Goal: Information Seeking & Learning: Learn about a topic

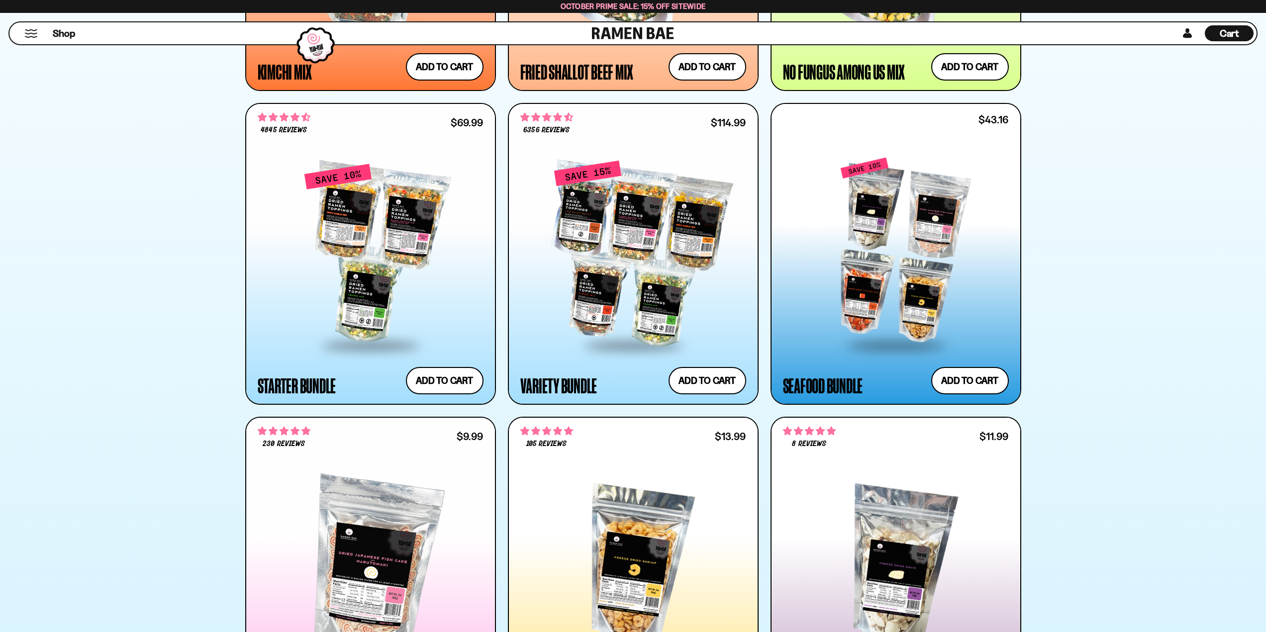
scroll to position [1198, 0]
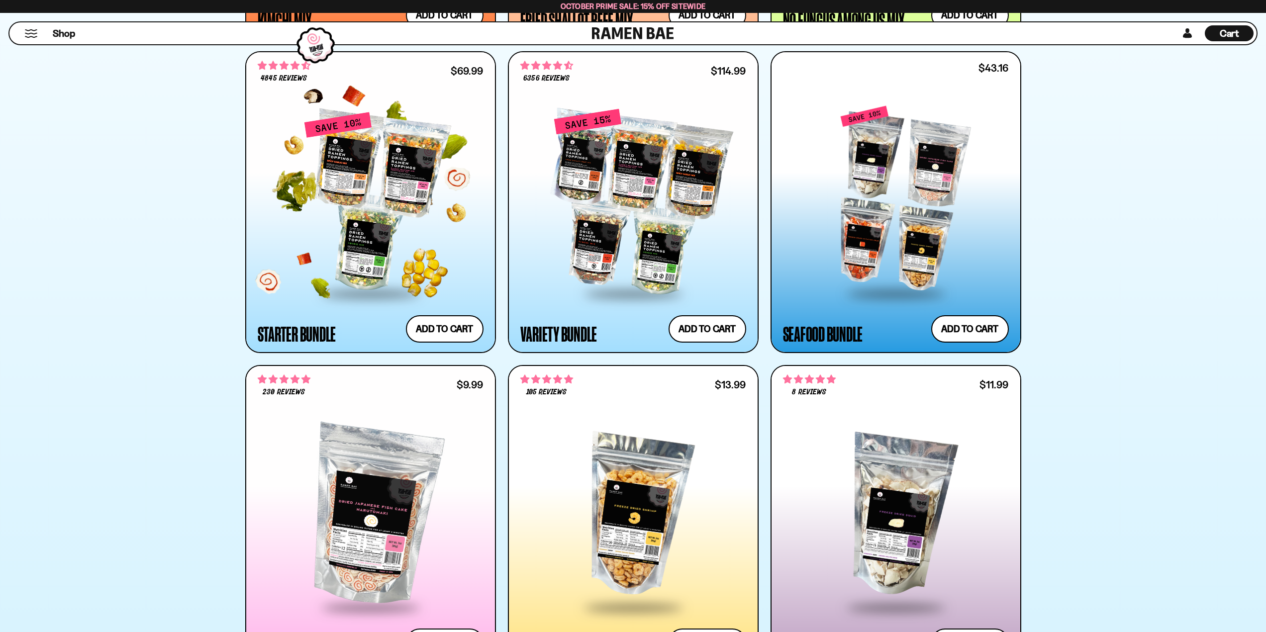
click at [408, 261] on div at bounding box center [371, 201] width 226 height 181
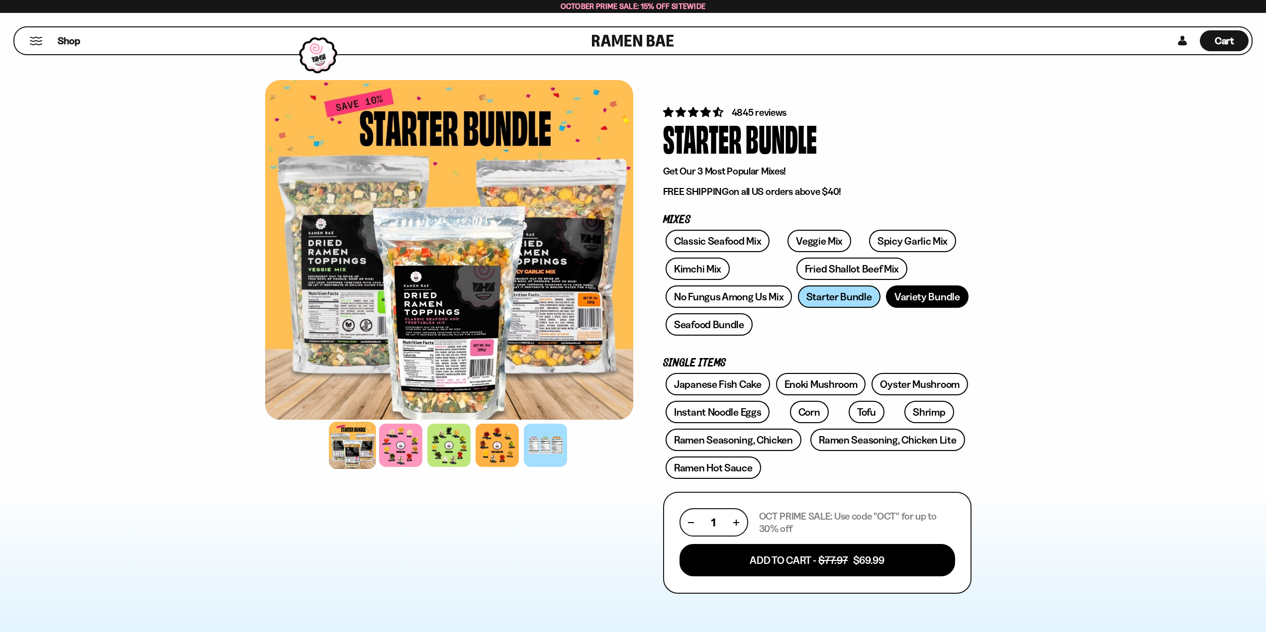
click at [886, 308] on link "Variety Bundle" at bounding box center [927, 297] width 83 height 22
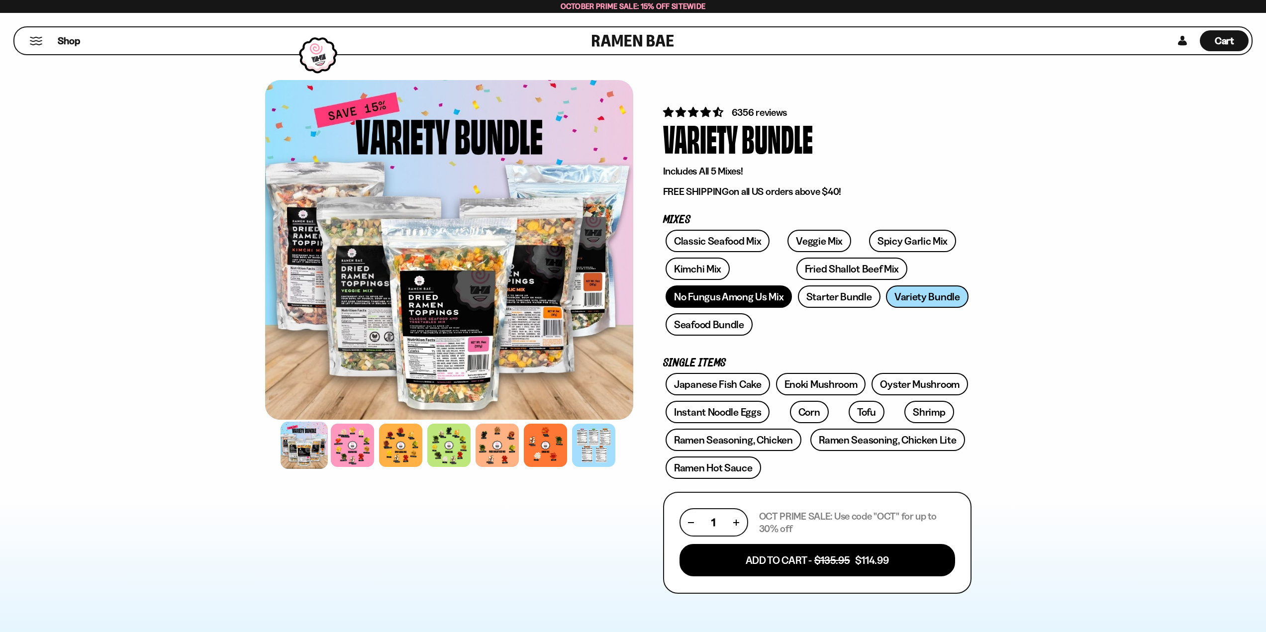
click at [792, 286] on link "No Fungus Among Us Mix" at bounding box center [729, 297] width 126 height 22
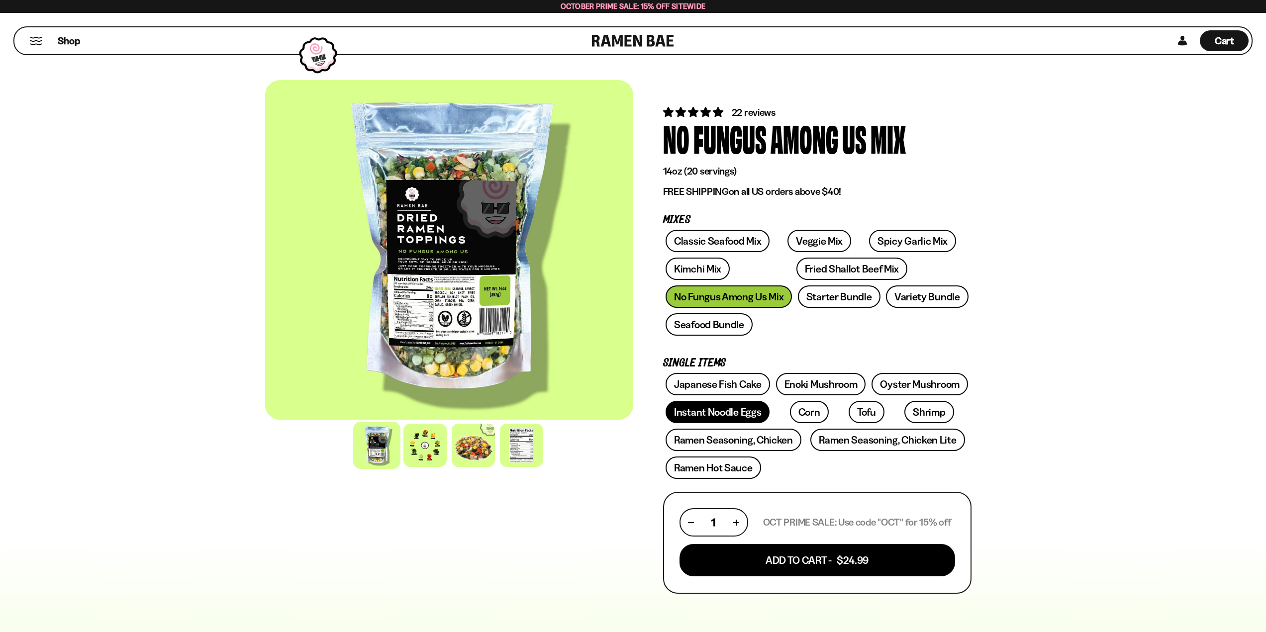
click at [745, 401] on link "Instant Noodle Eggs" at bounding box center [718, 412] width 104 height 22
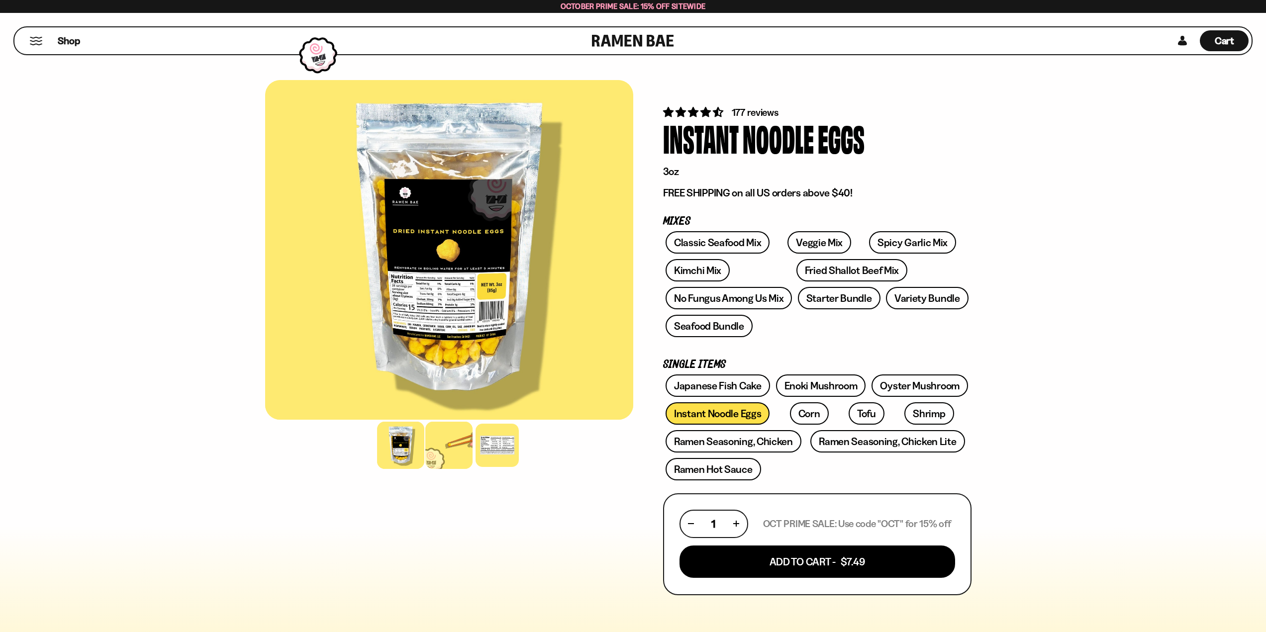
click at [442, 461] on div at bounding box center [448, 445] width 47 height 47
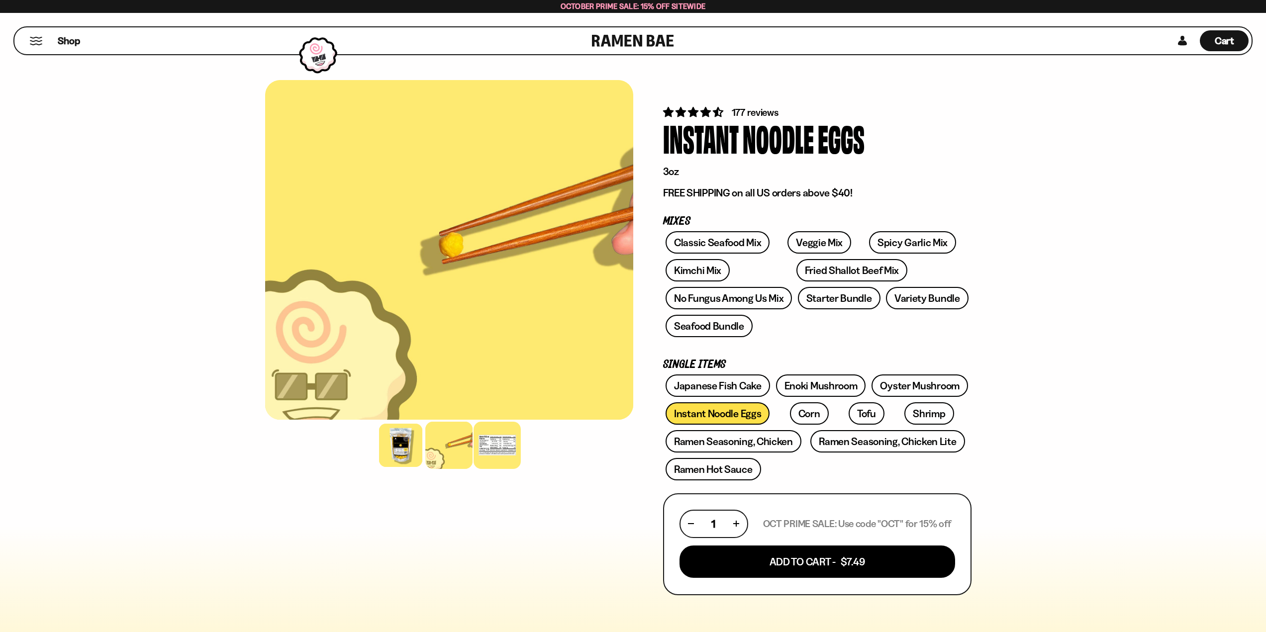
click at [478, 452] on div at bounding box center [497, 445] width 47 height 47
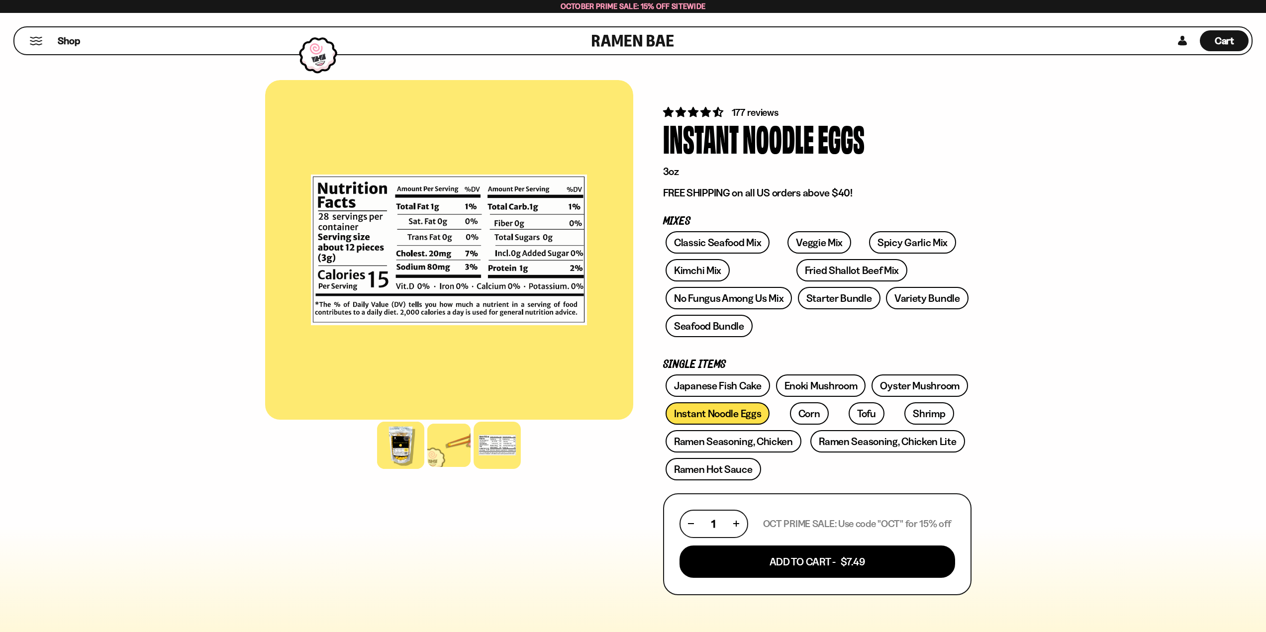
click at [385, 462] on div at bounding box center [400, 445] width 47 height 47
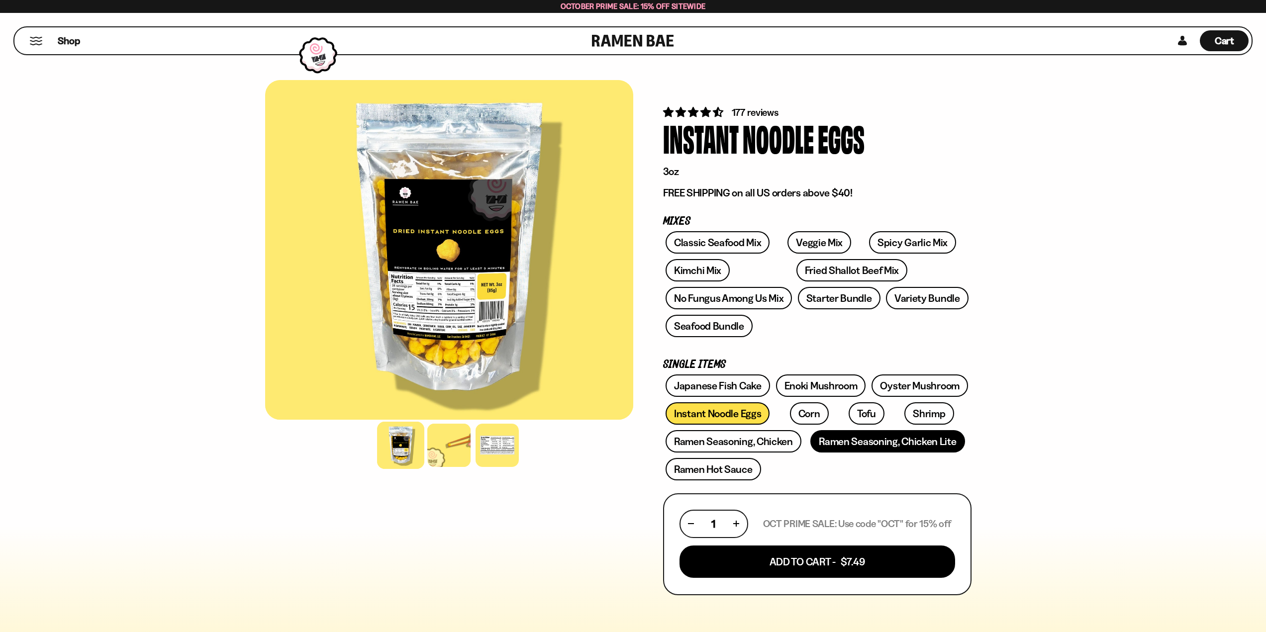
click at [837, 430] on link "Ramen Seasoning, Chicken Lite" at bounding box center [888, 441] width 154 height 22
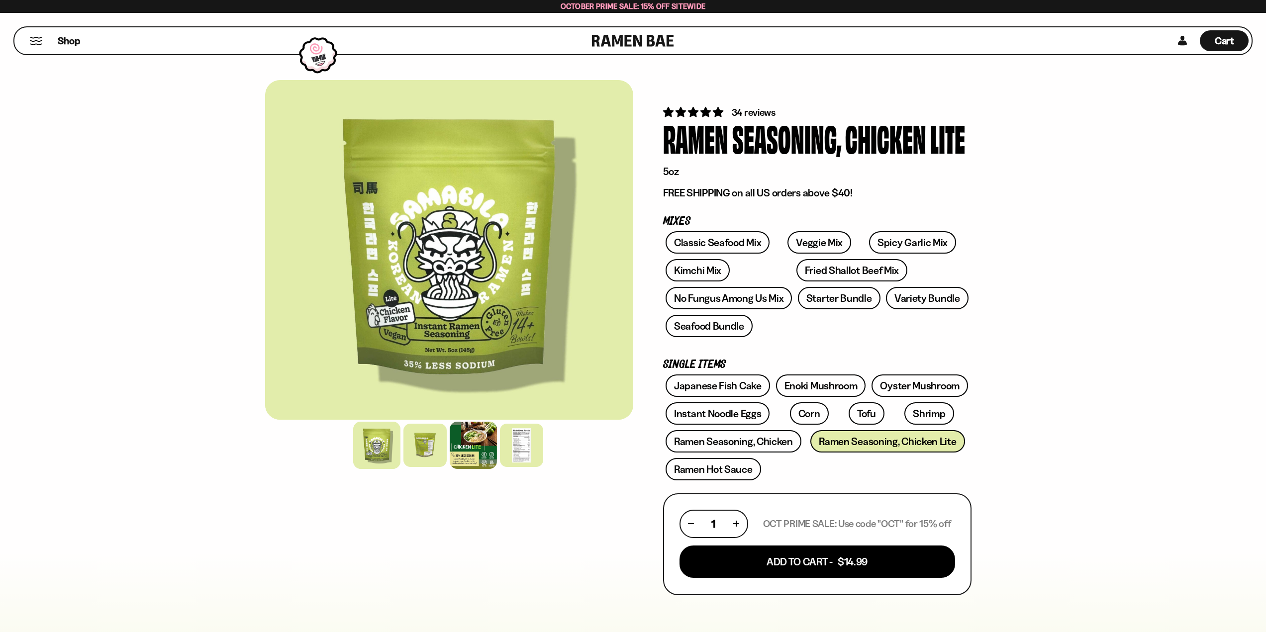
click at [455, 456] on div at bounding box center [473, 445] width 47 height 47
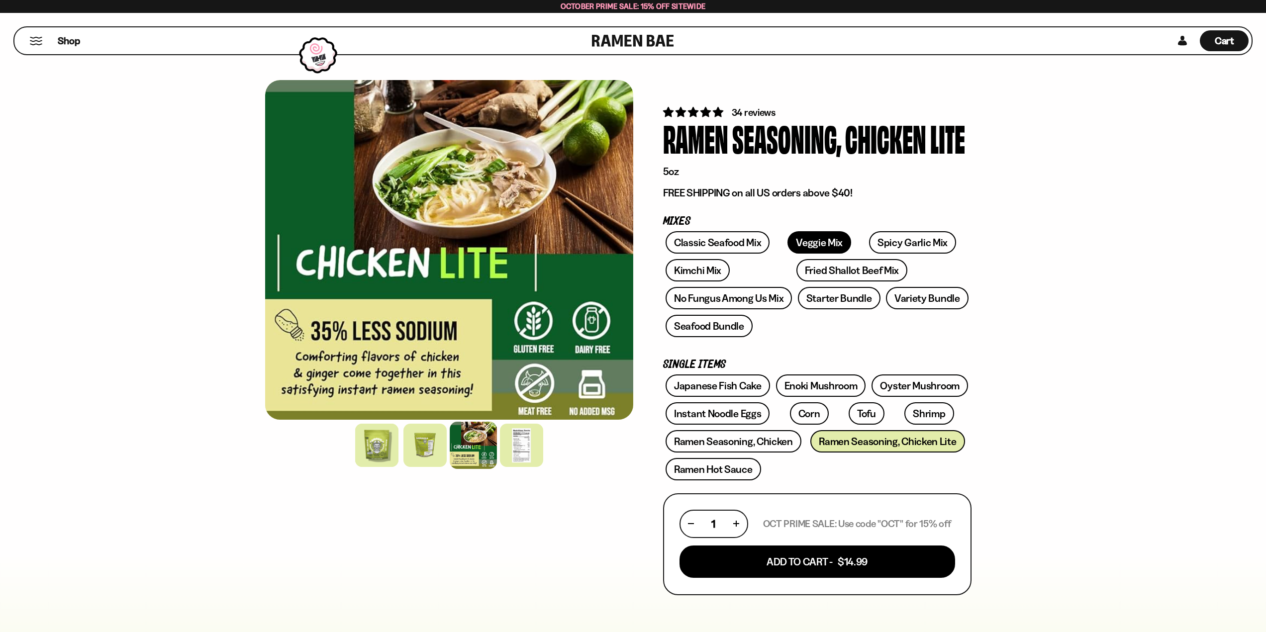
click at [802, 252] on link "Veggie Mix" at bounding box center [820, 242] width 64 height 22
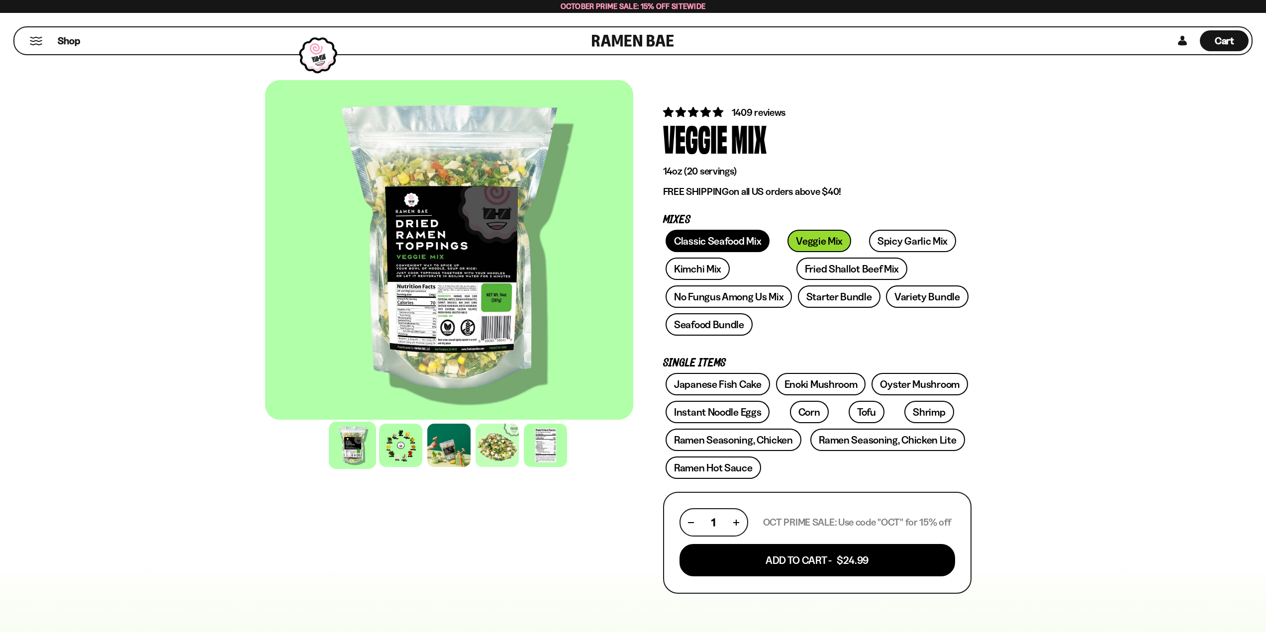
click at [731, 248] on link "Classic Seafood Mix" at bounding box center [718, 241] width 104 height 22
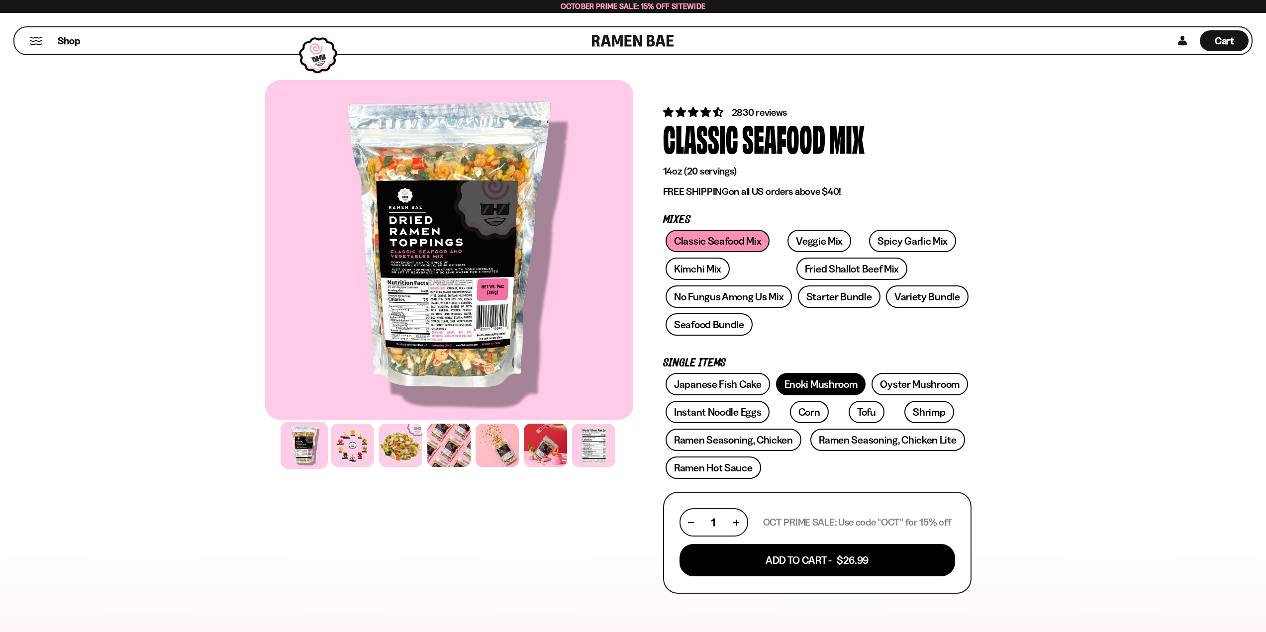
click at [789, 373] on link "Enoki Mushroom" at bounding box center [821, 384] width 90 height 22
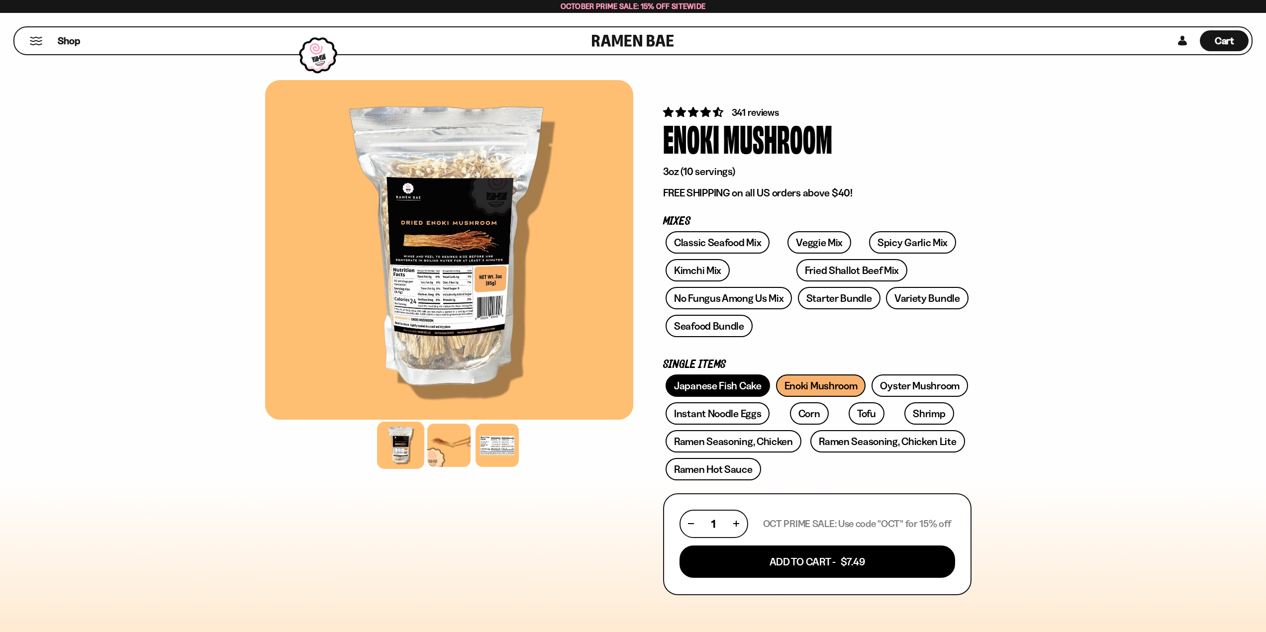
click at [744, 375] on link "Japanese Fish Cake" at bounding box center [718, 386] width 104 height 22
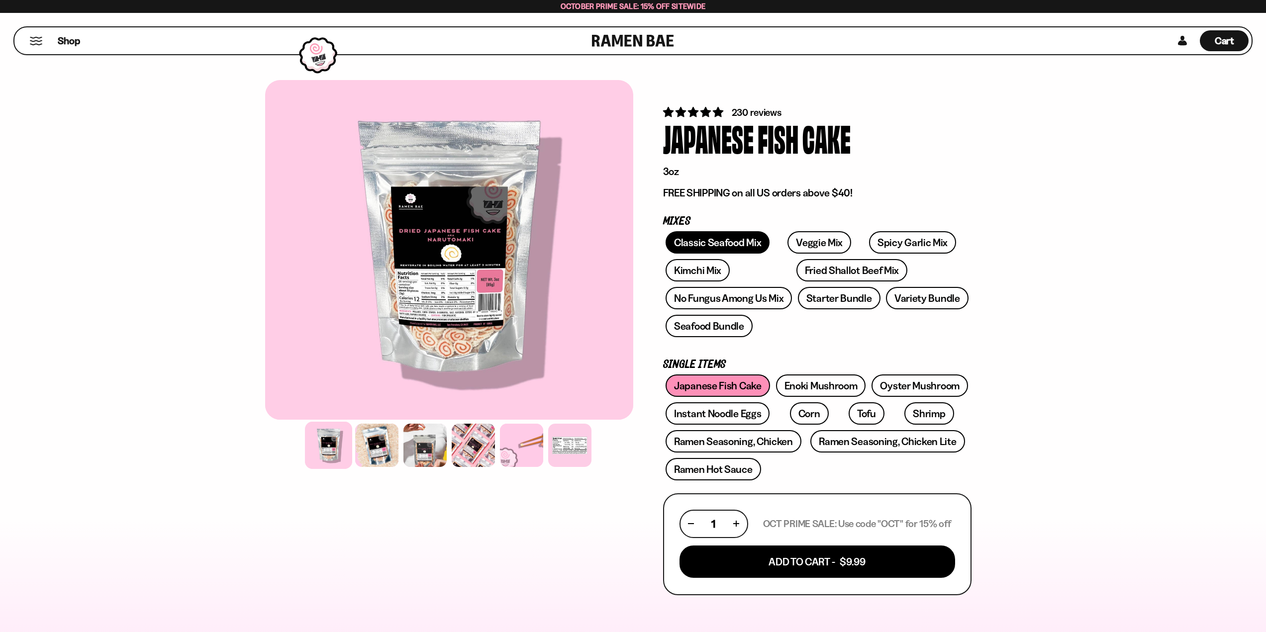
click at [702, 251] on link "Classic Seafood Mix" at bounding box center [718, 242] width 104 height 22
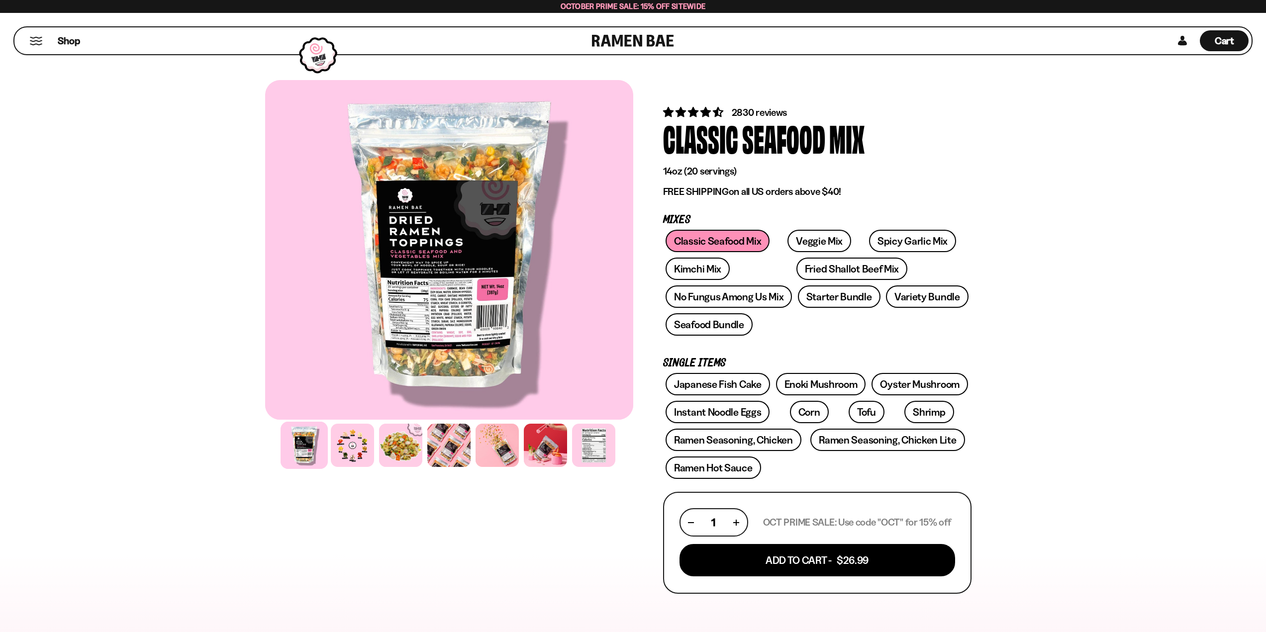
click at [760, 115] on span "2830 reviews" at bounding box center [760, 112] width 56 height 12
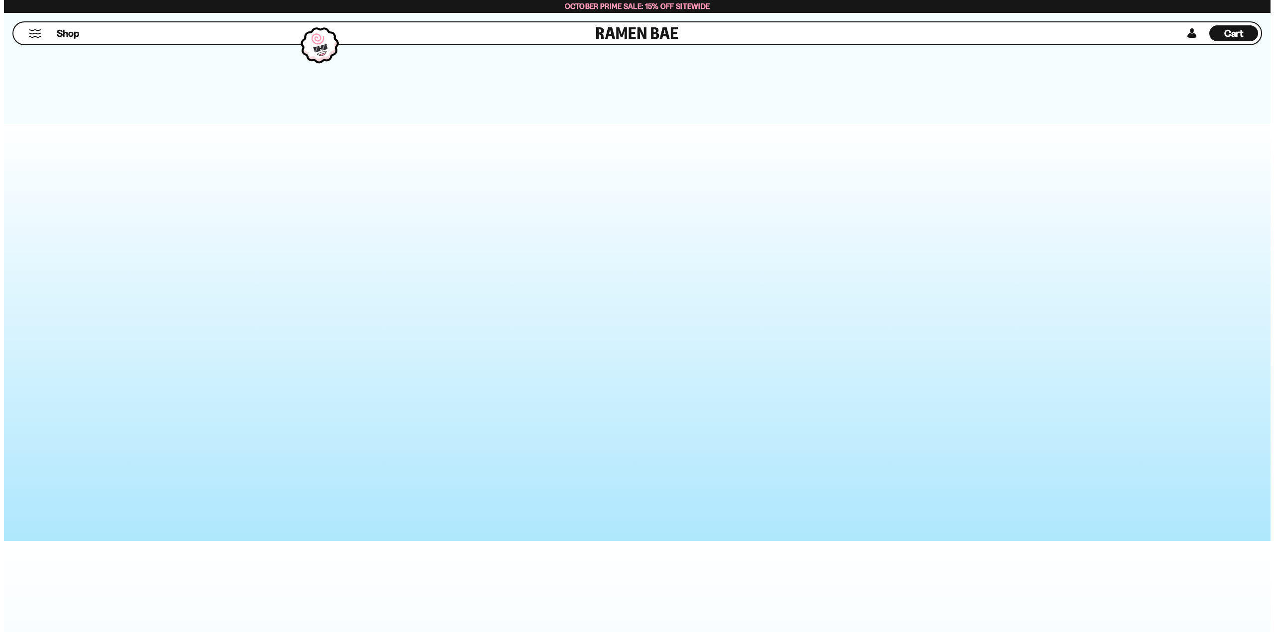
scroll to position [3765, 0]
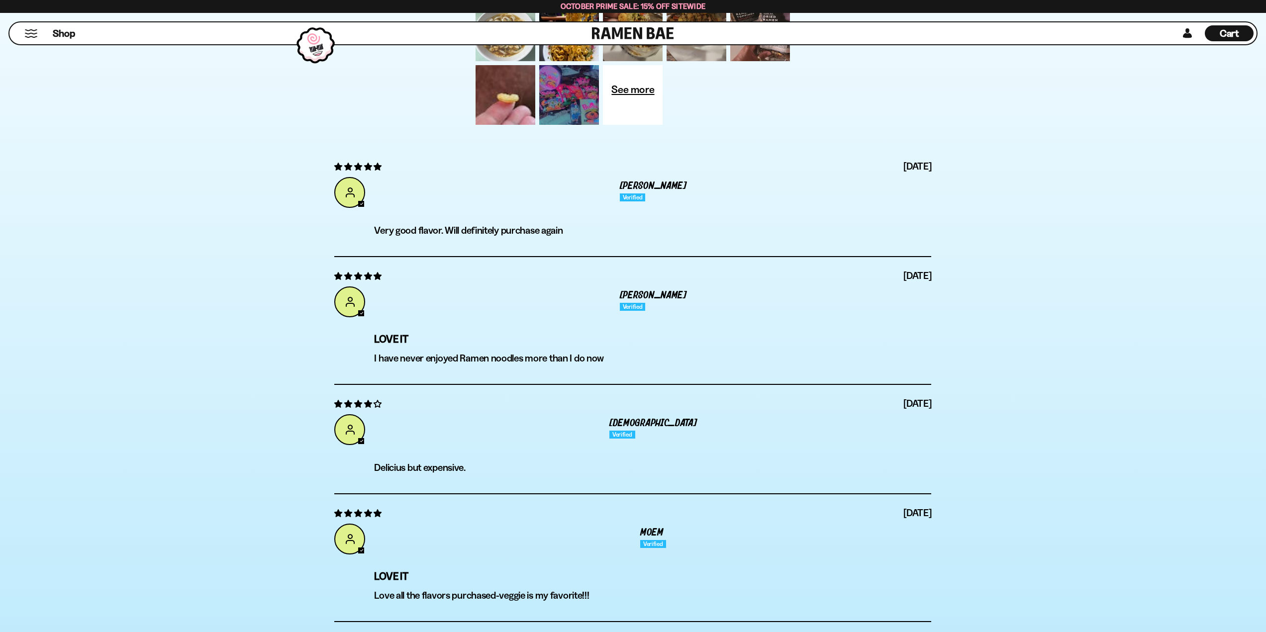
click at [514, 63] on div at bounding box center [506, 32] width 64 height 64
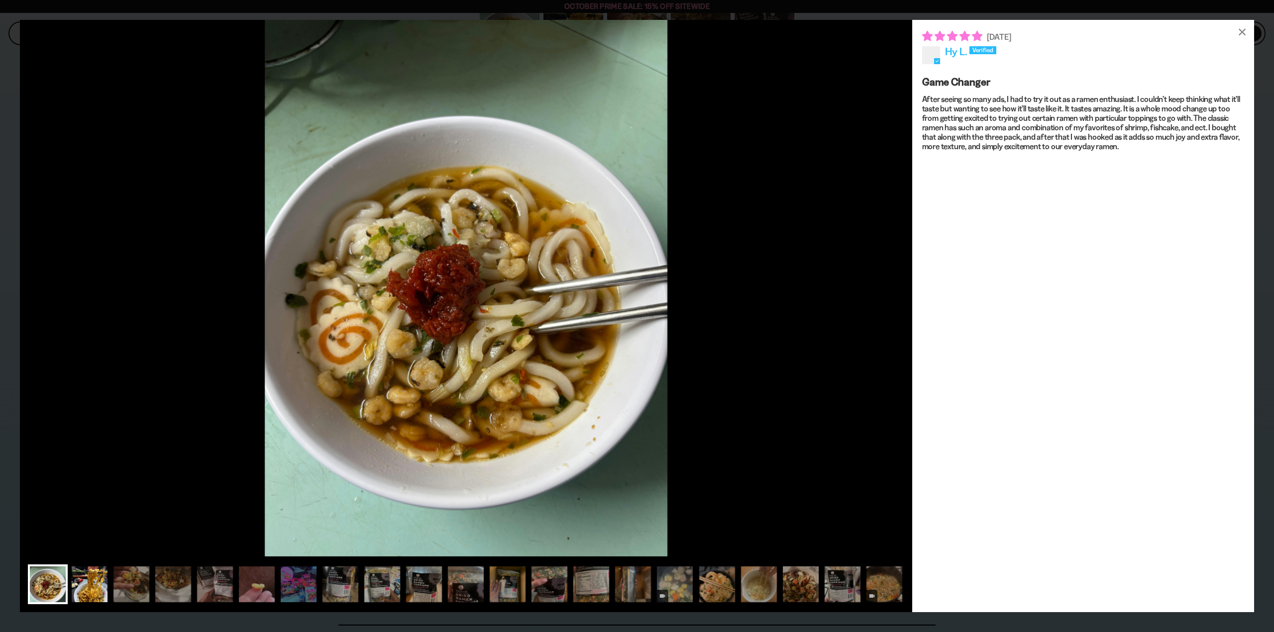
click at [89, 579] on div at bounding box center [90, 585] width 40 height 40
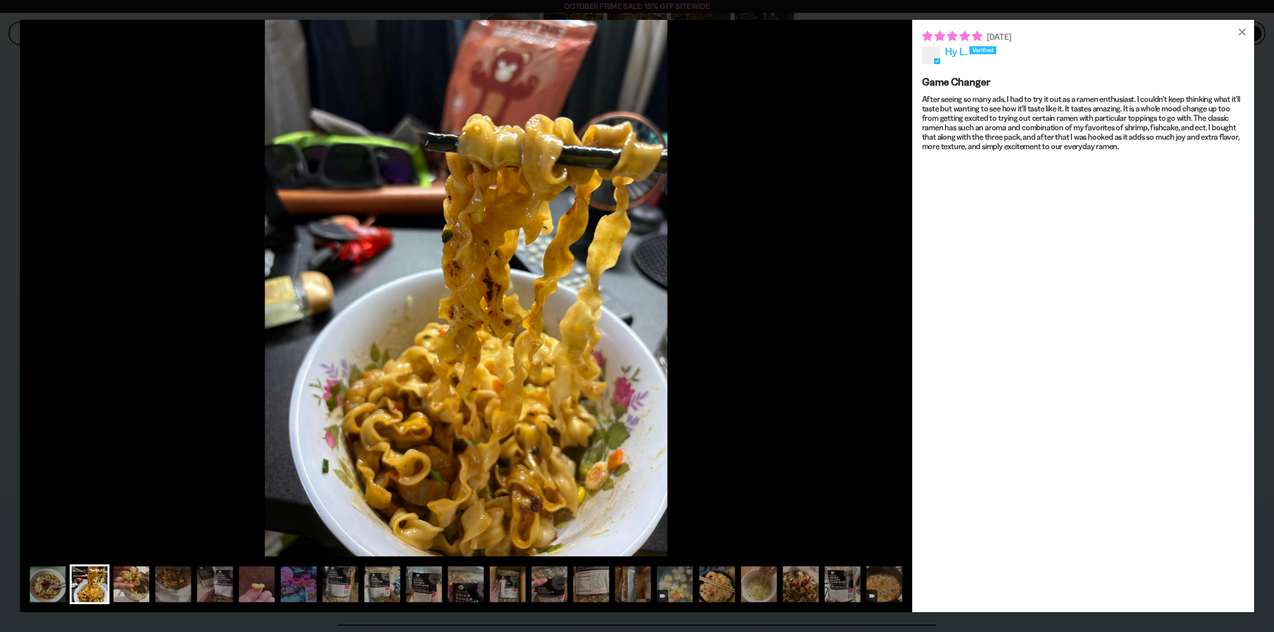
click at [130, 589] on div at bounding box center [131, 585] width 40 height 40
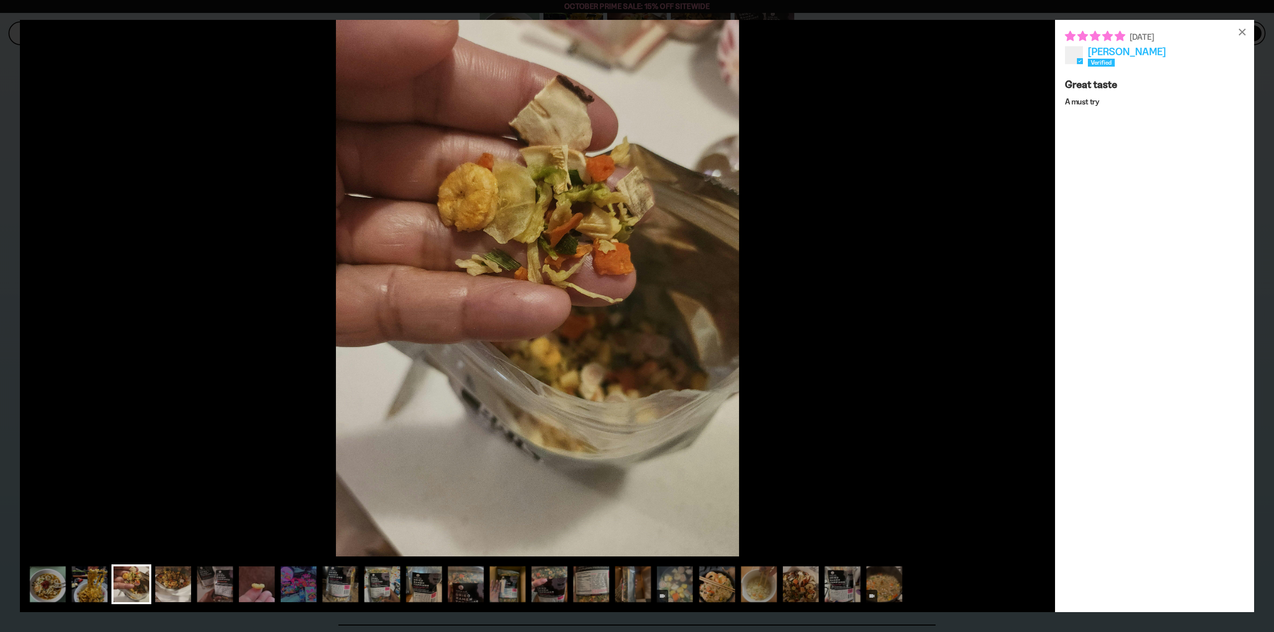
click at [183, 593] on div at bounding box center [173, 585] width 40 height 40
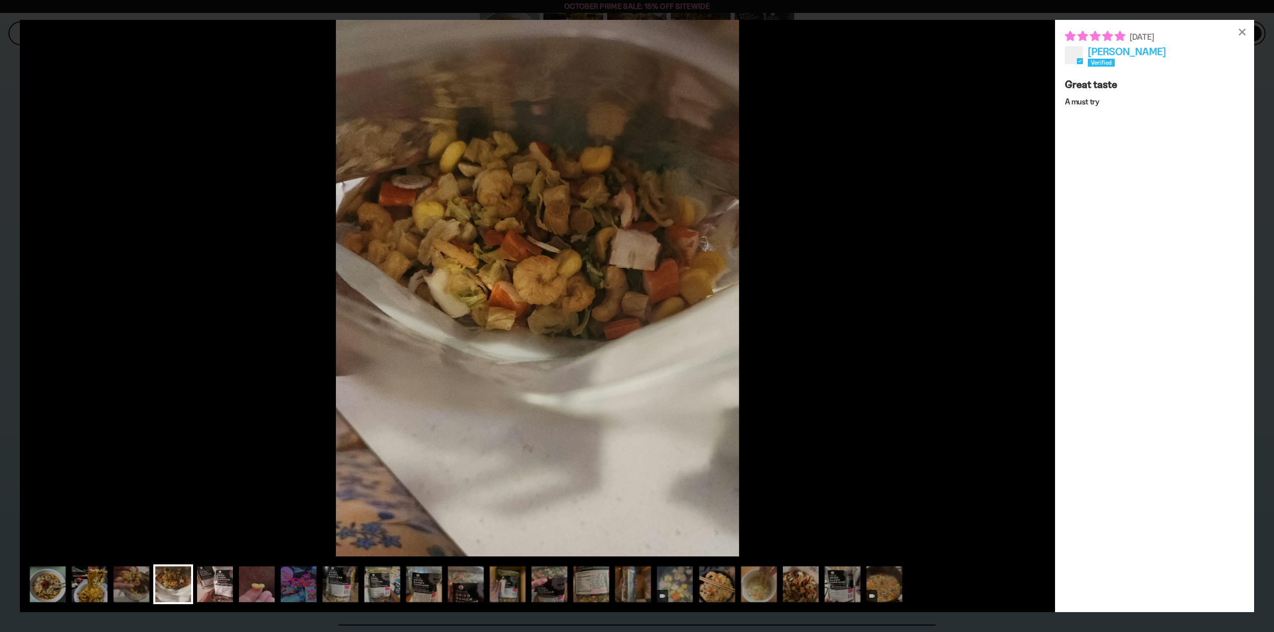
click at [206, 590] on div at bounding box center [215, 585] width 40 height 40
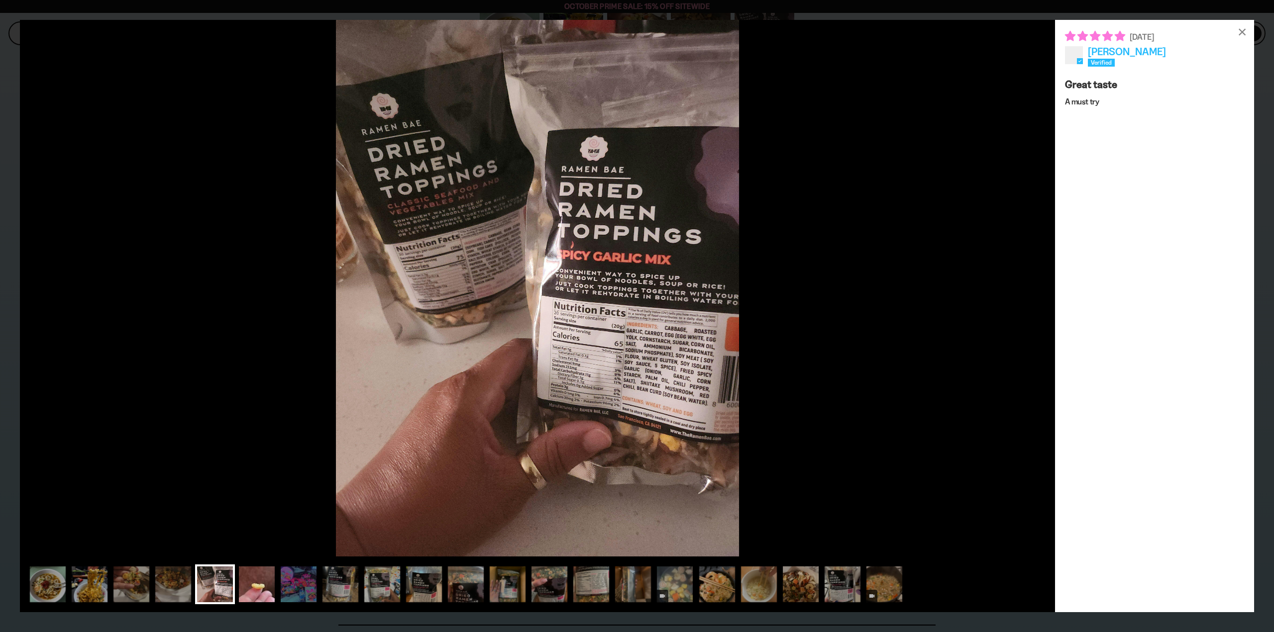
drag, startPoint x: 245, startPoint y: 589, endPoint x: 285, endPoint y: 591, distance: 40.4
click at [245, 589] on div at bounding box center [257, 585] width 40 height 40
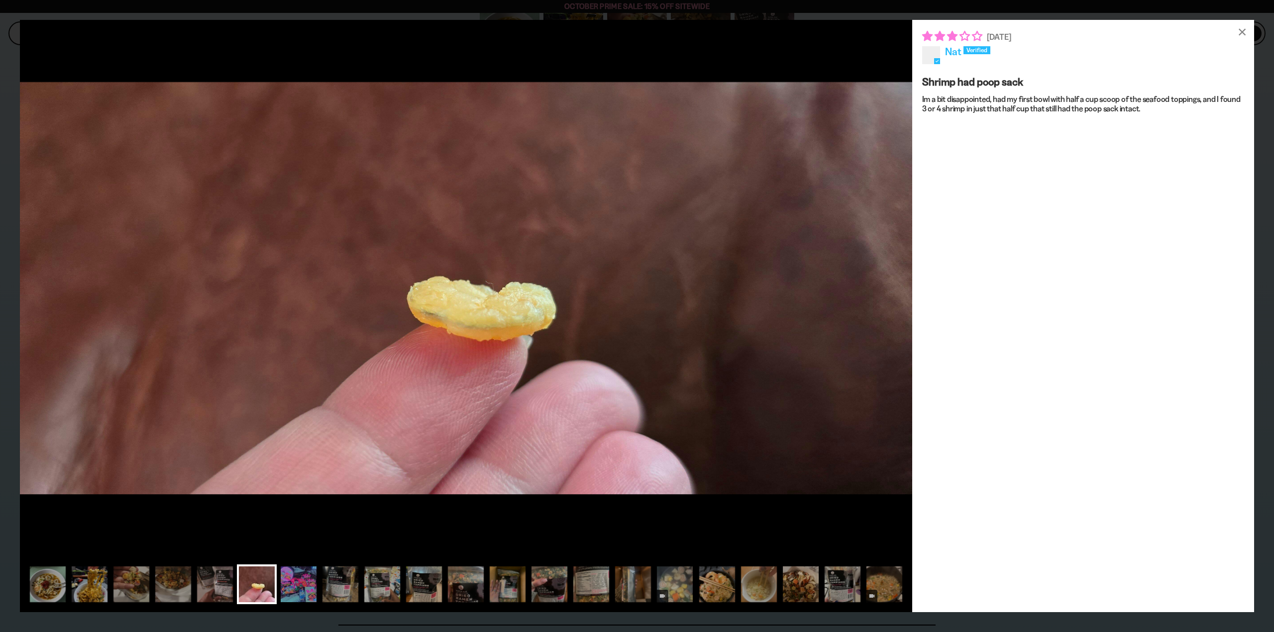
click at [286, 591] on div at bounding box center [299, 585] width 40 height 40
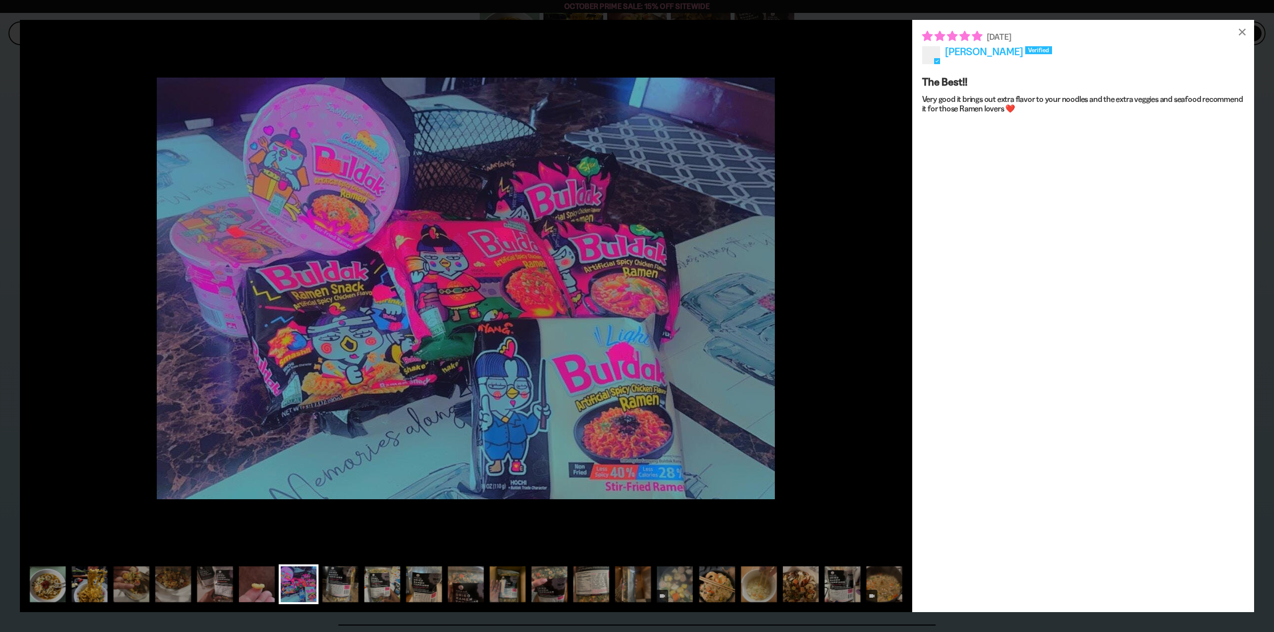
click at [309, 586] on div at bounding box center [299, 585] width 40 height 40
click at [336, 587] on div at bounding box center [340, 585] width 40 height 40
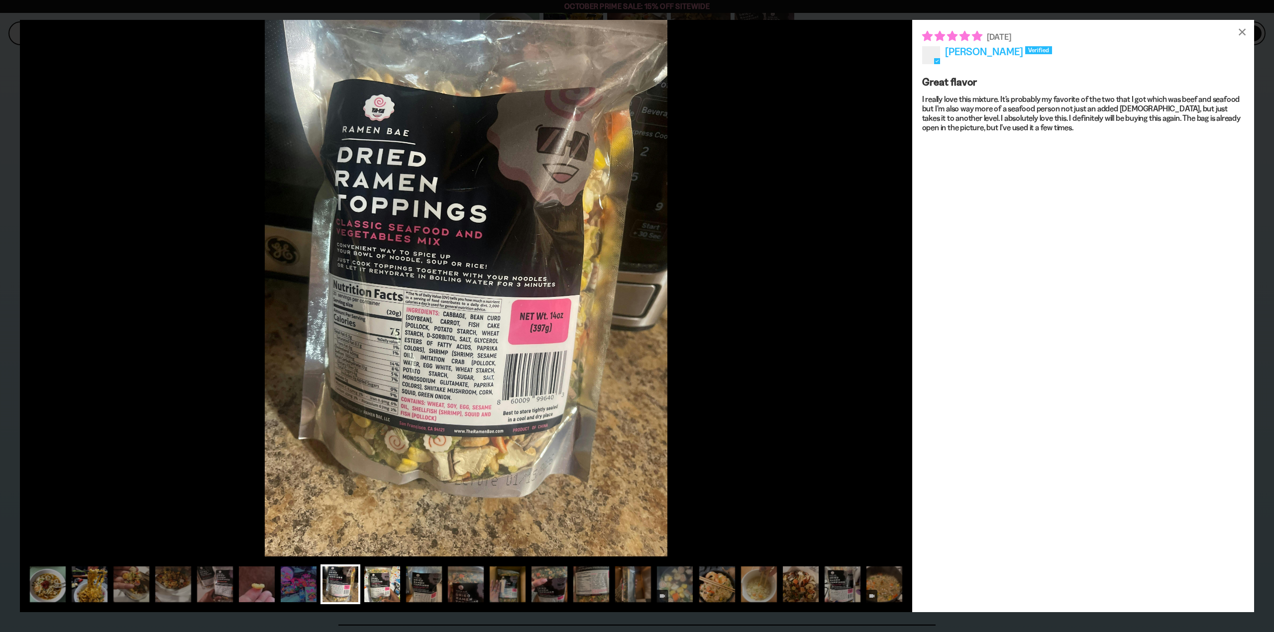
click at [382, 584] on div at bounding box center [382, 585] width 40 height 40
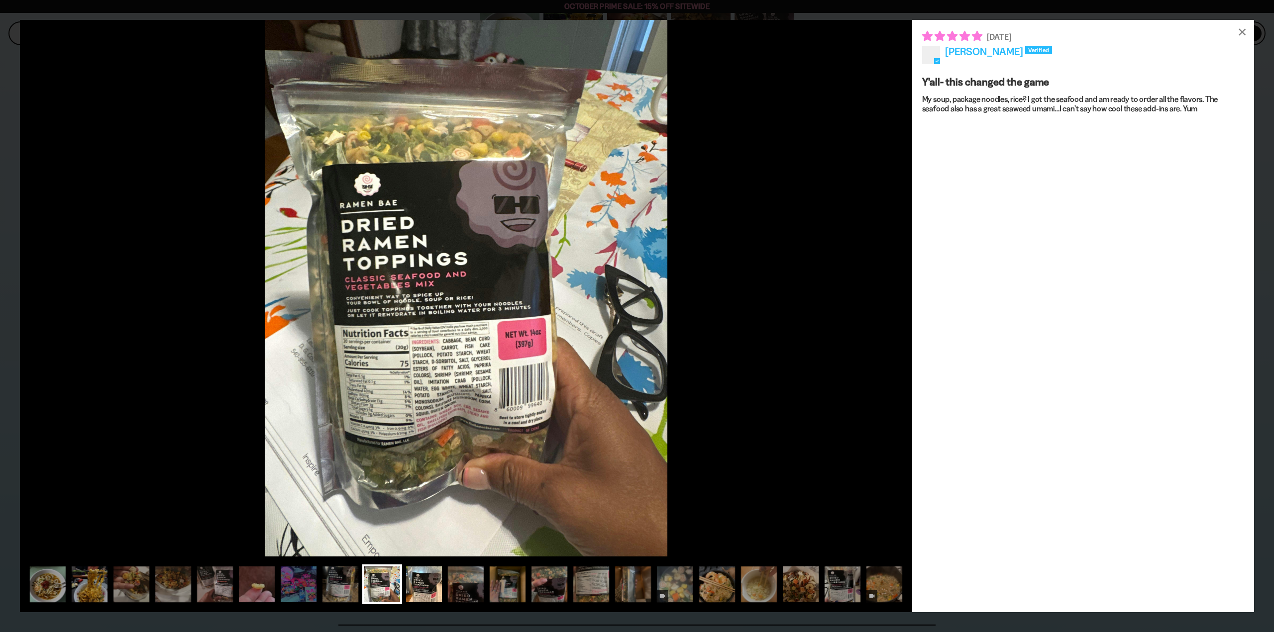
click at [422, 584] on div at bounding box center [424, 585] width 40 height 40
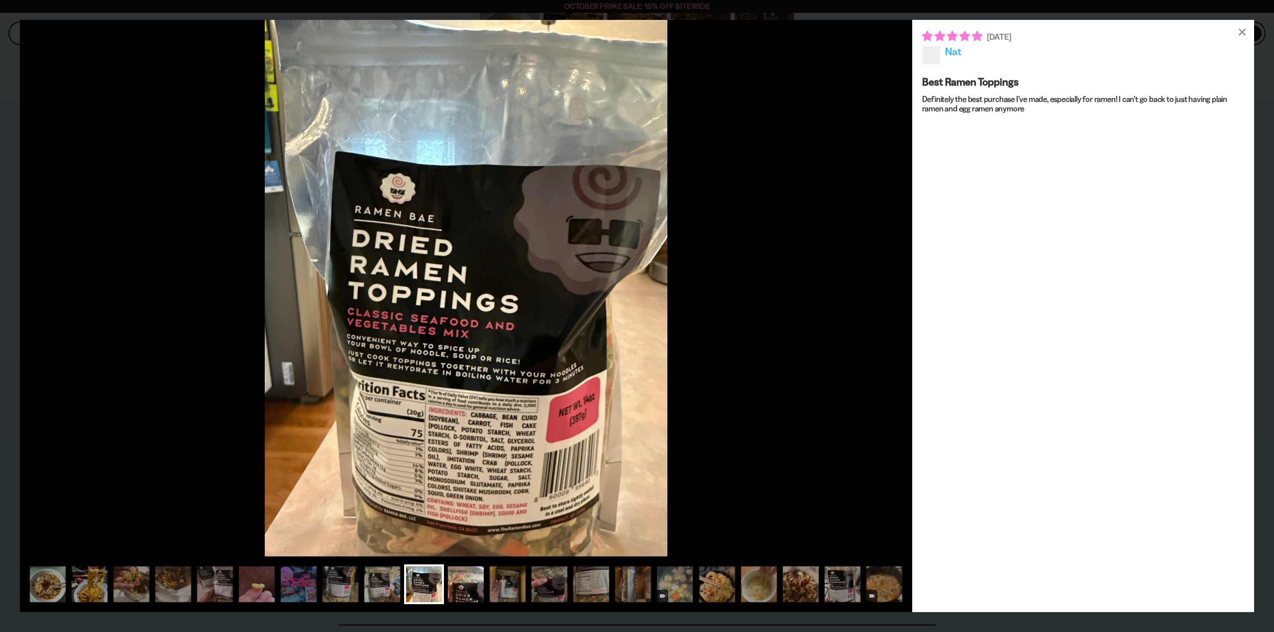
click at [462, 585] on div at bounding box center [466, 585] width 40 height 40
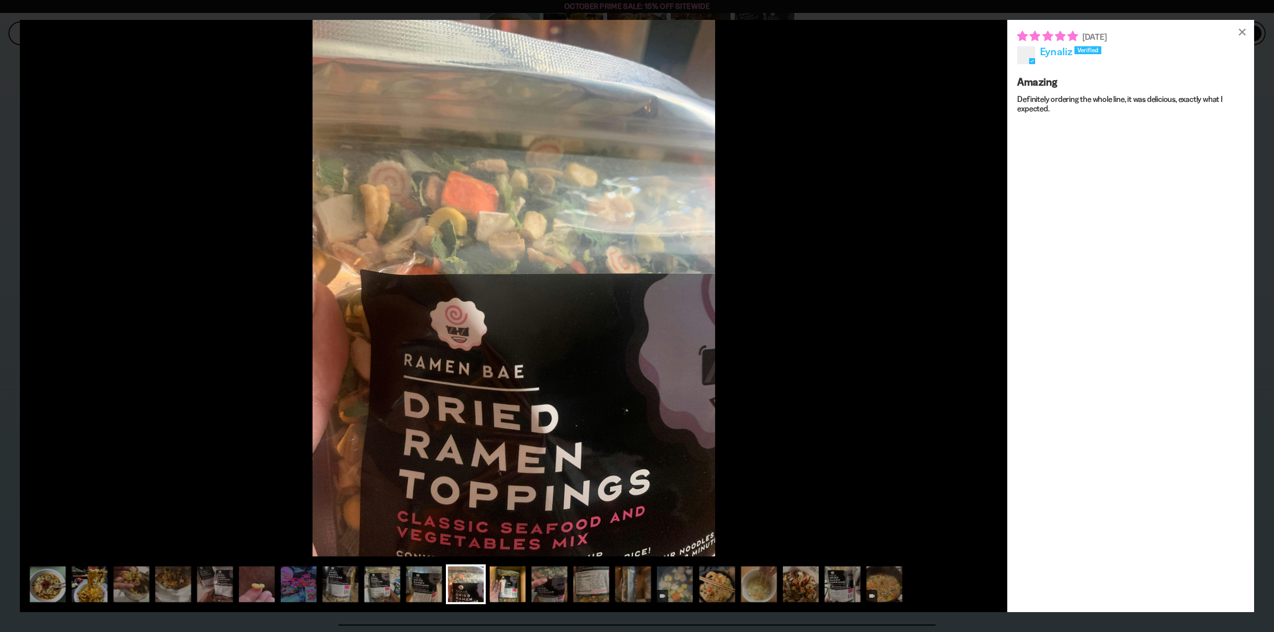
click at [513, 580] on div at bounding box center [508, 585] width 40 height 40
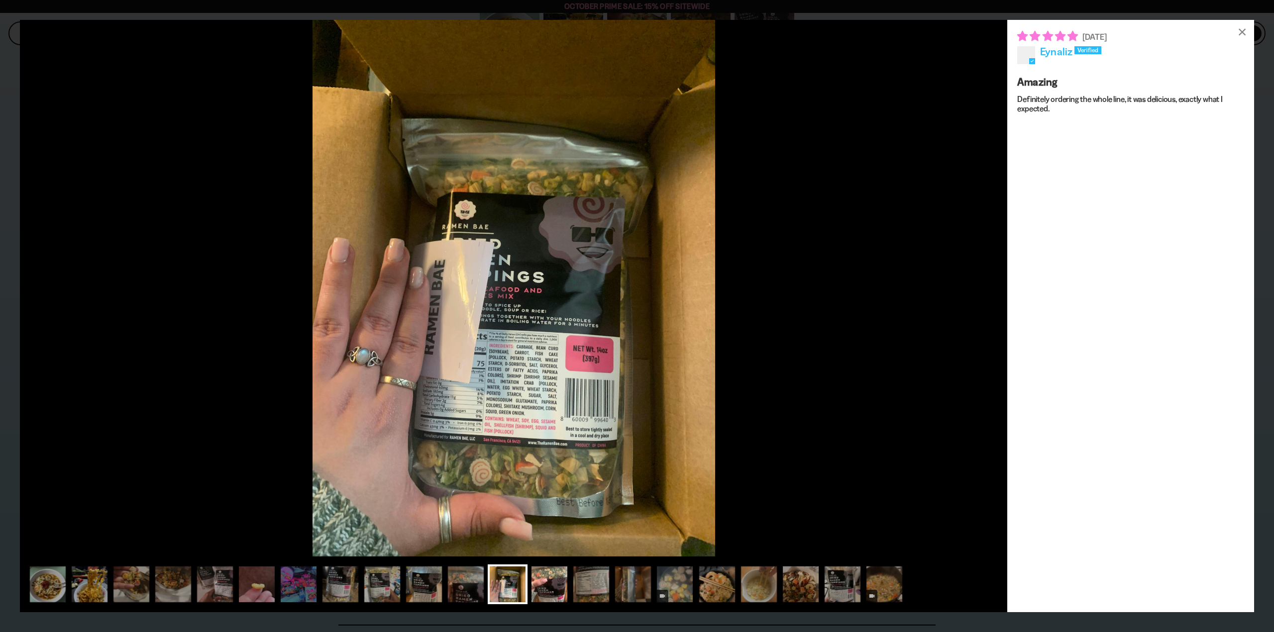
click at [547, 583] on div at bounding box center [549, 585] width 40 height 40
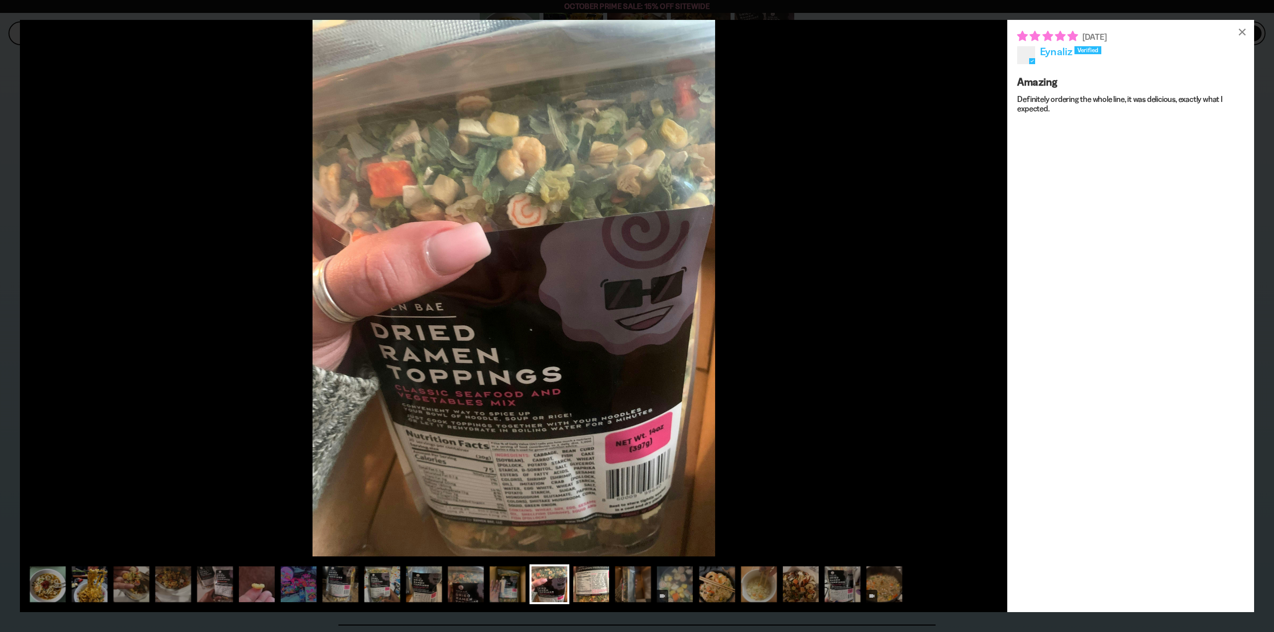
click at [586, 586] on div at bounding box center [591, 585] width 40 height 40
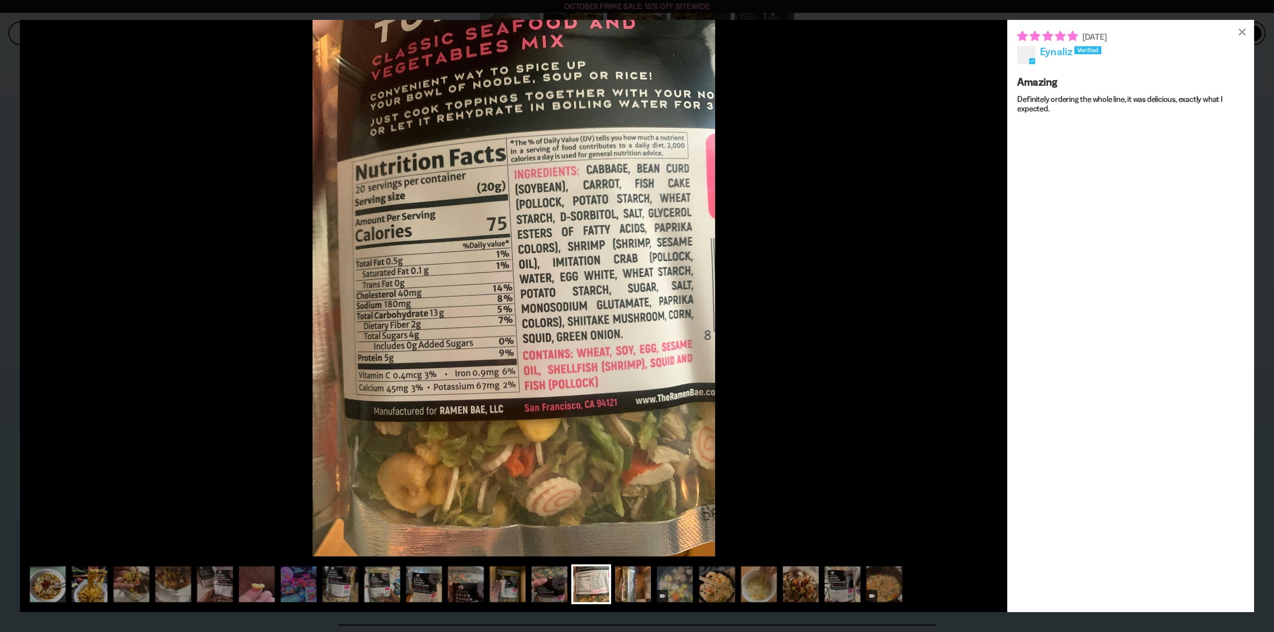
click at [634, 587] on div at bounding box center [633, 585] width 40 height 40
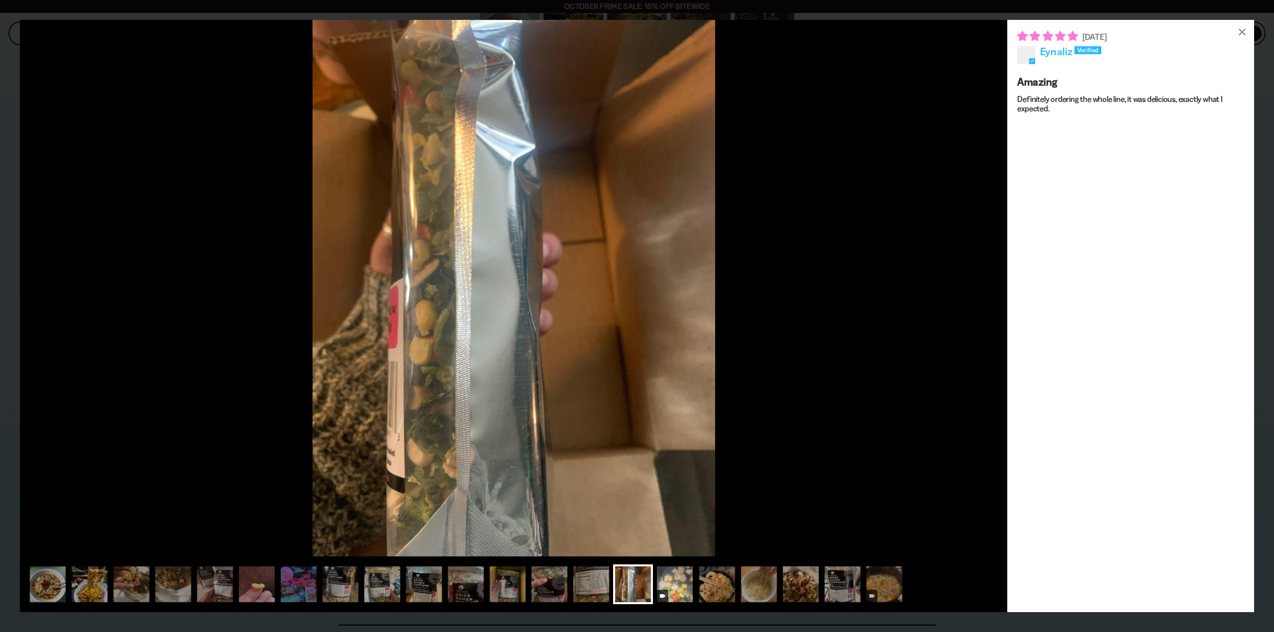
click at [670, 590] on div at bounding box center [675, 585] width 40 height 40
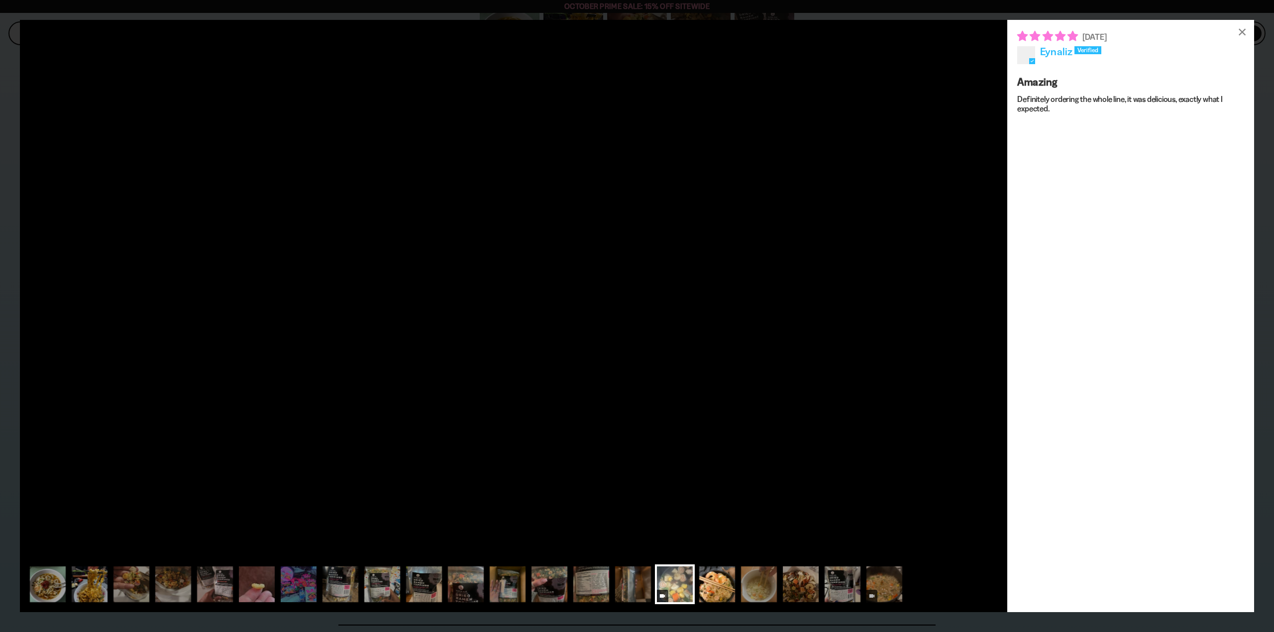
click at [711, 589] on div at bounding box center [717, 585] width 40 height 40
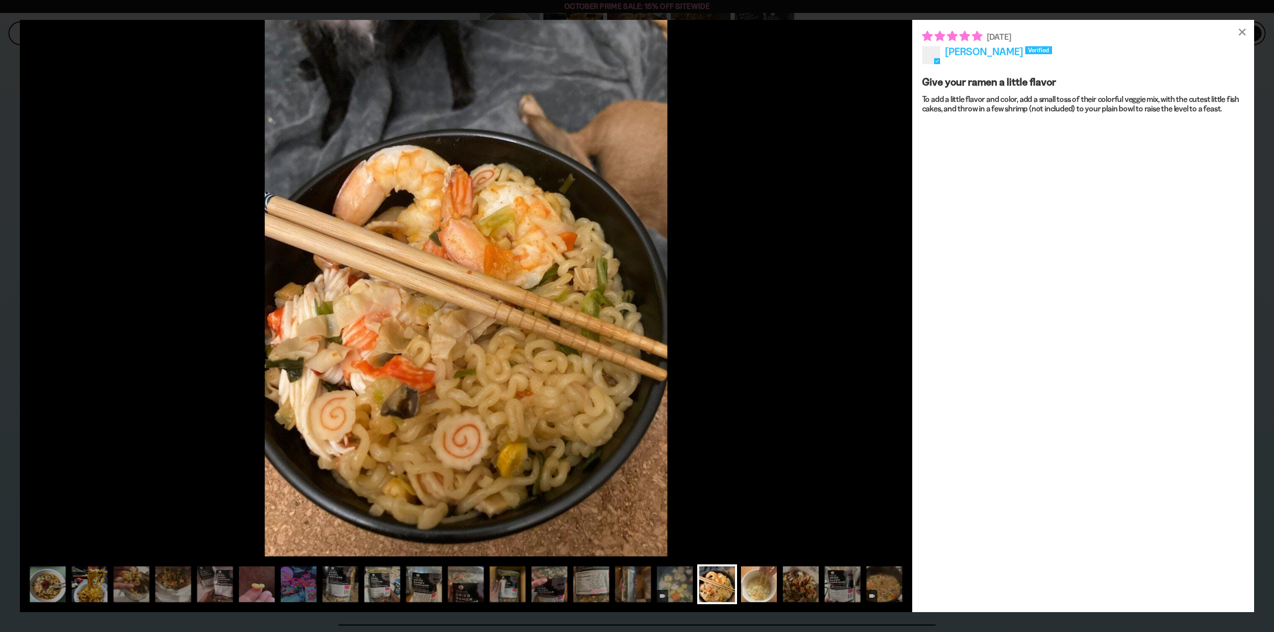
click at [741, 589] on div at bounding box center [759, 585] width 40 height 40
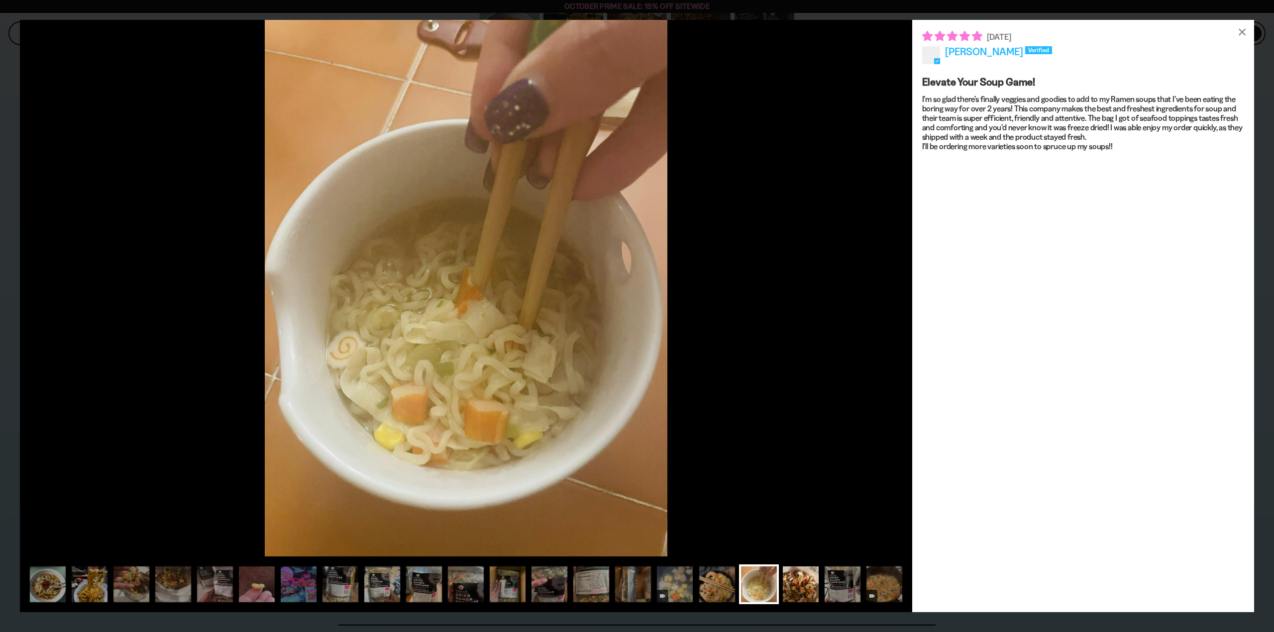
click at [801, 590] on div at bounding box center [801, 585] width 40 height 40
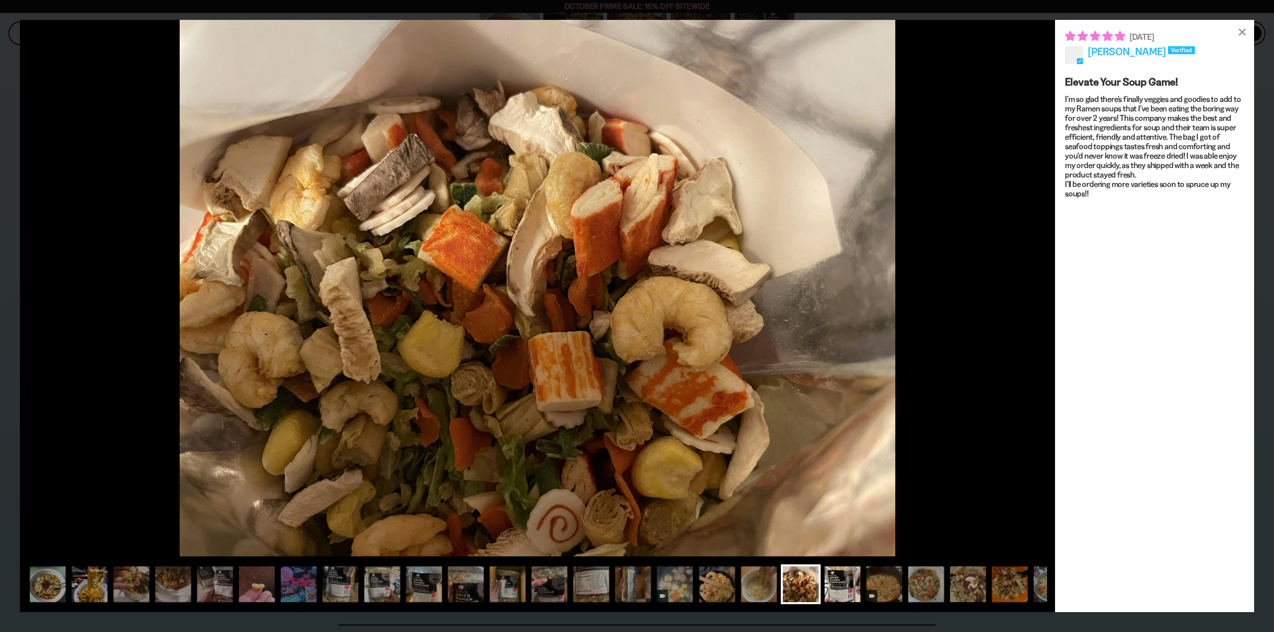
click at [855, 585] on div at bounding box center [842, 585] width 40 height 40
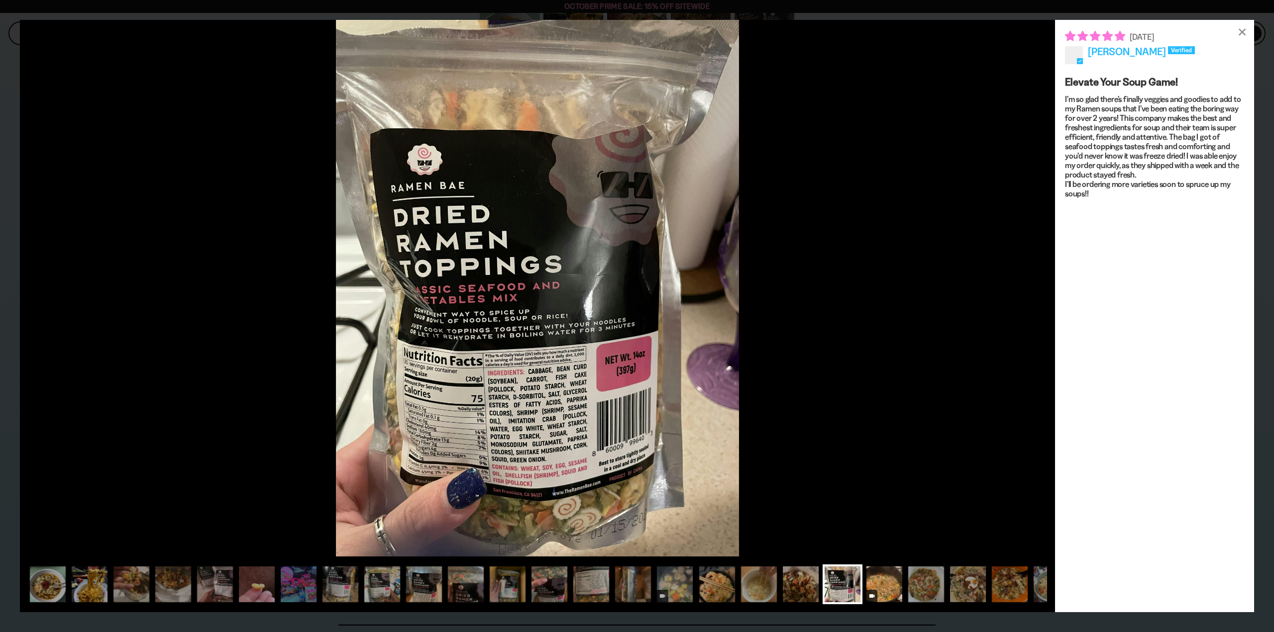
click at [873, 585] on div at bounding box center [884, 585] width 40 height 40
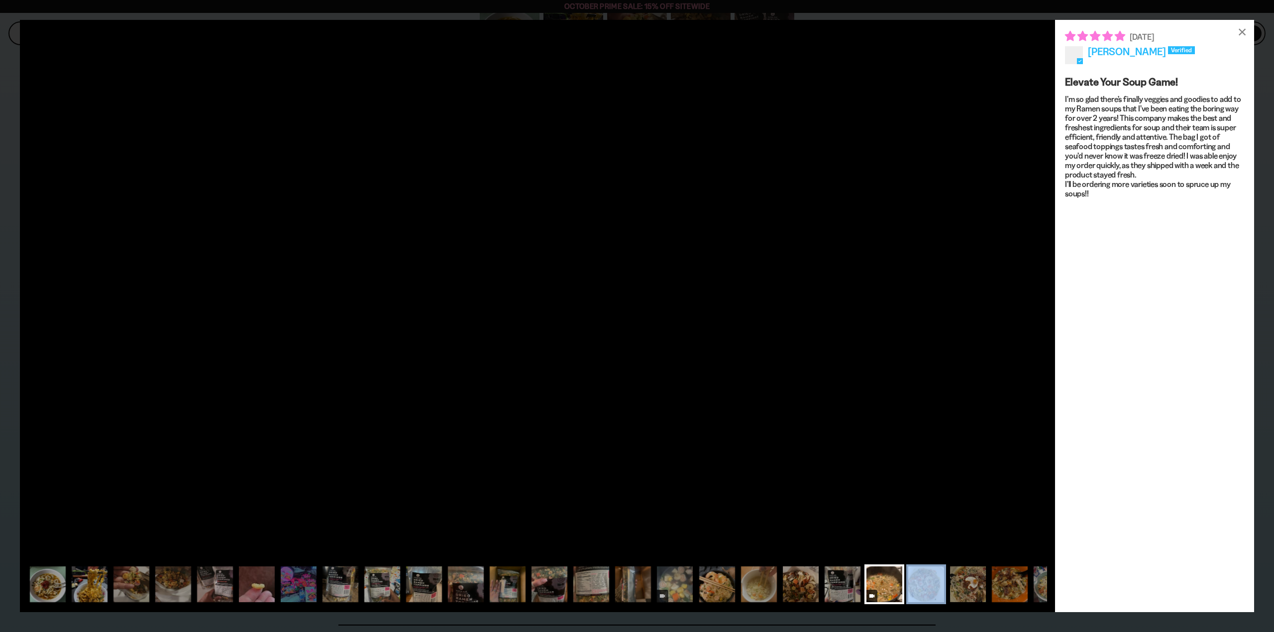
click at [926, 585] on div at bounding box center [926, 585] width 40 height 40
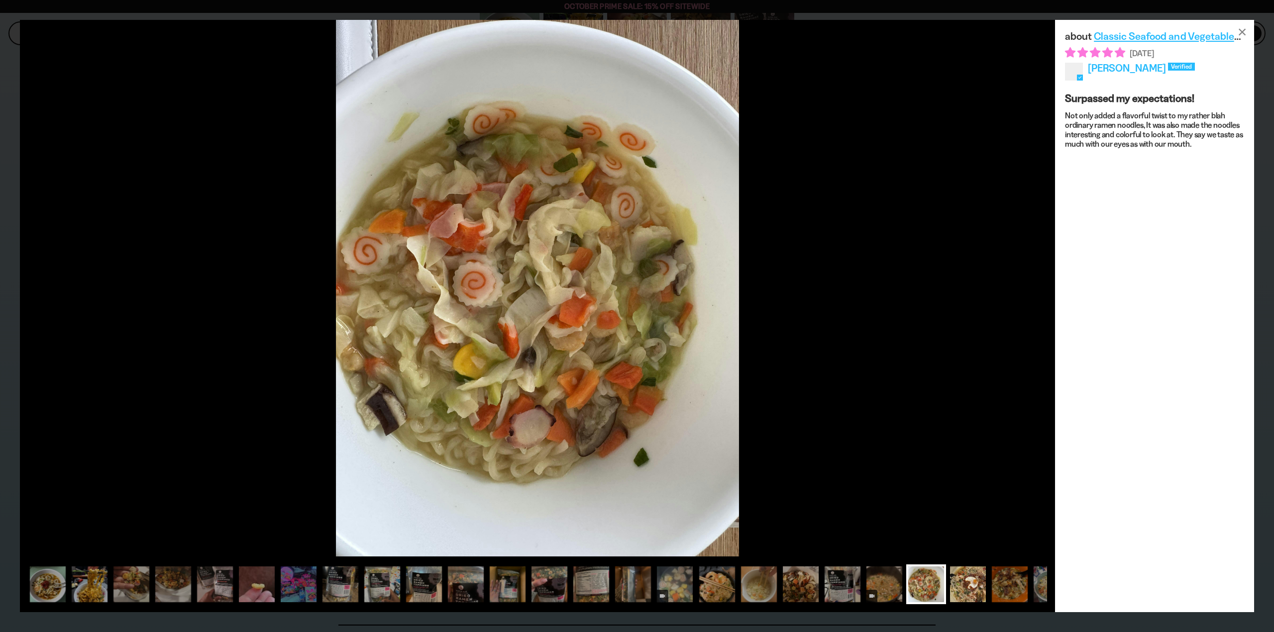
click at [968, 584] on div at bounding box center [968, 585] width 40 height 40
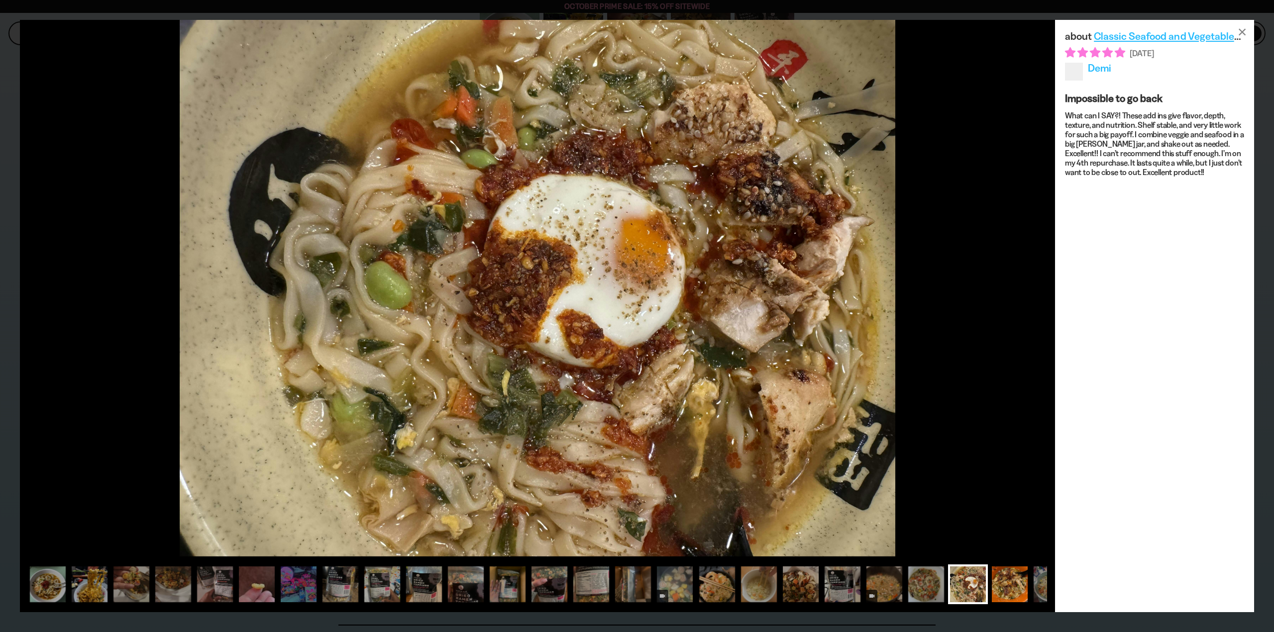
click at [1003, 583] on div at bounding box center [1010, 585] width 40 height 40
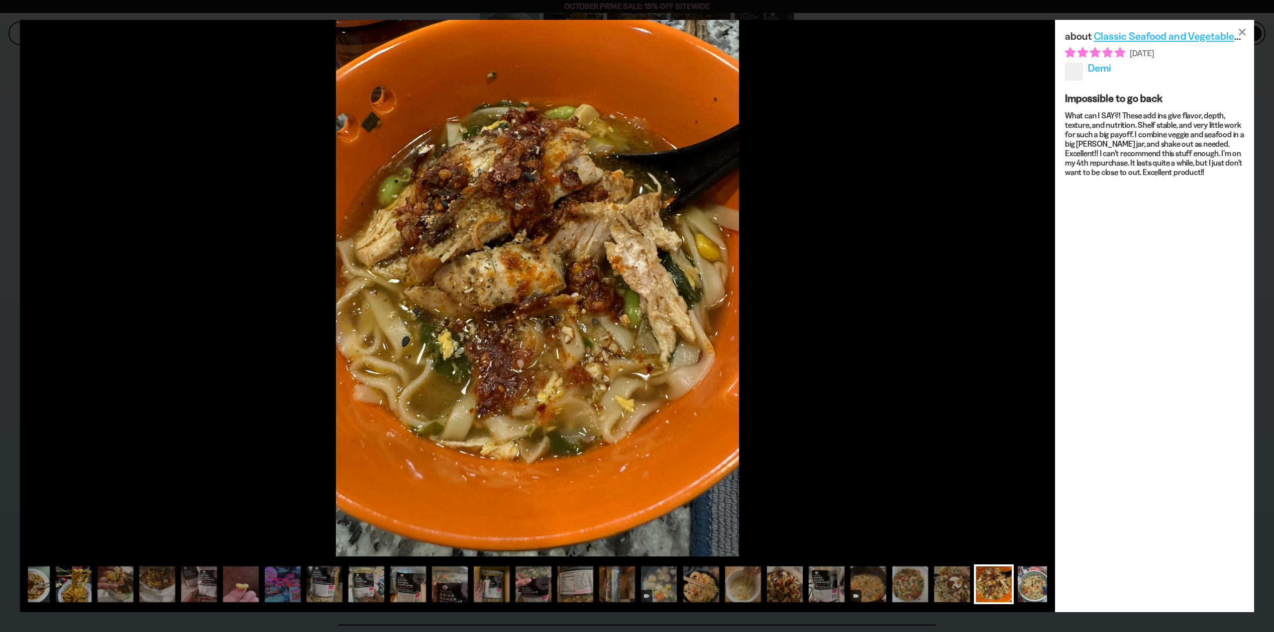
click at [1023, 585] on div at bounding box center [1036, 585] width 40 height 40
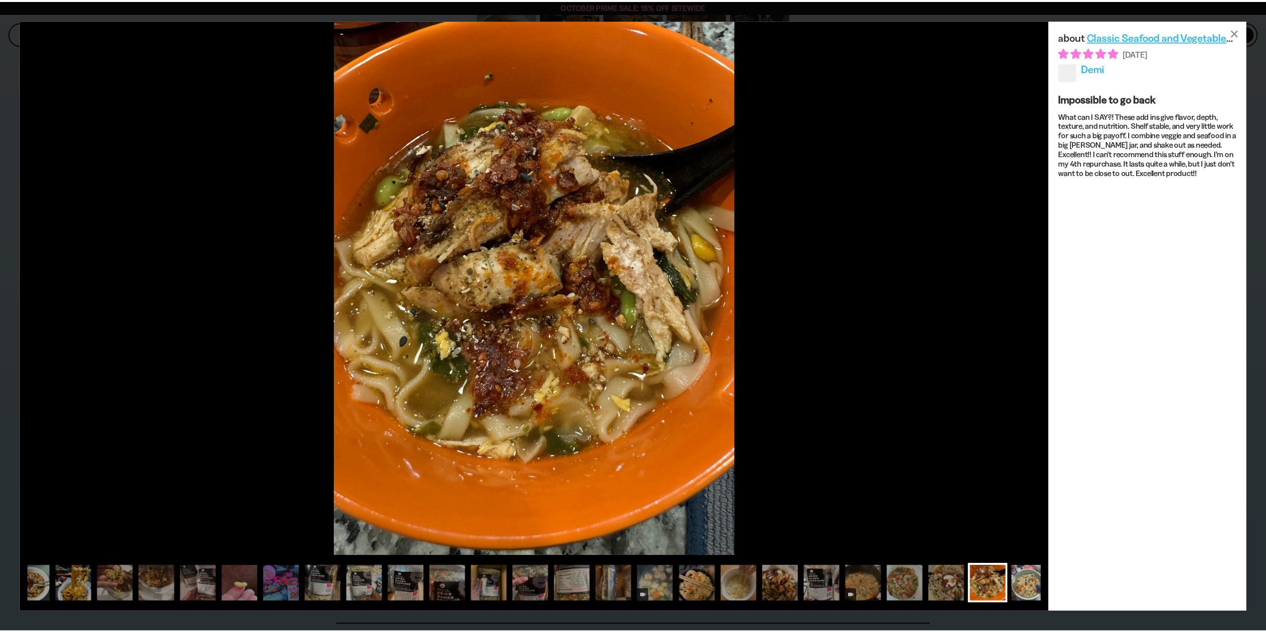
scroll to position [0, 56]
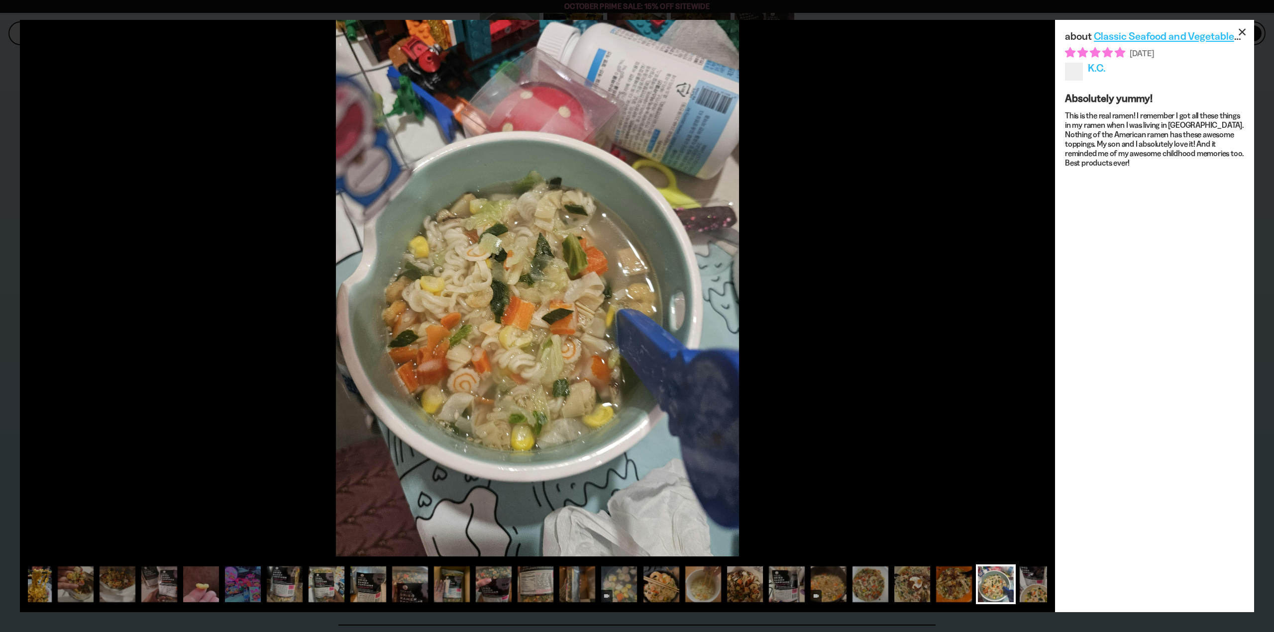
click at [1239, 30] on div "×" at bounding box center [1242, 32] width 24 height 24
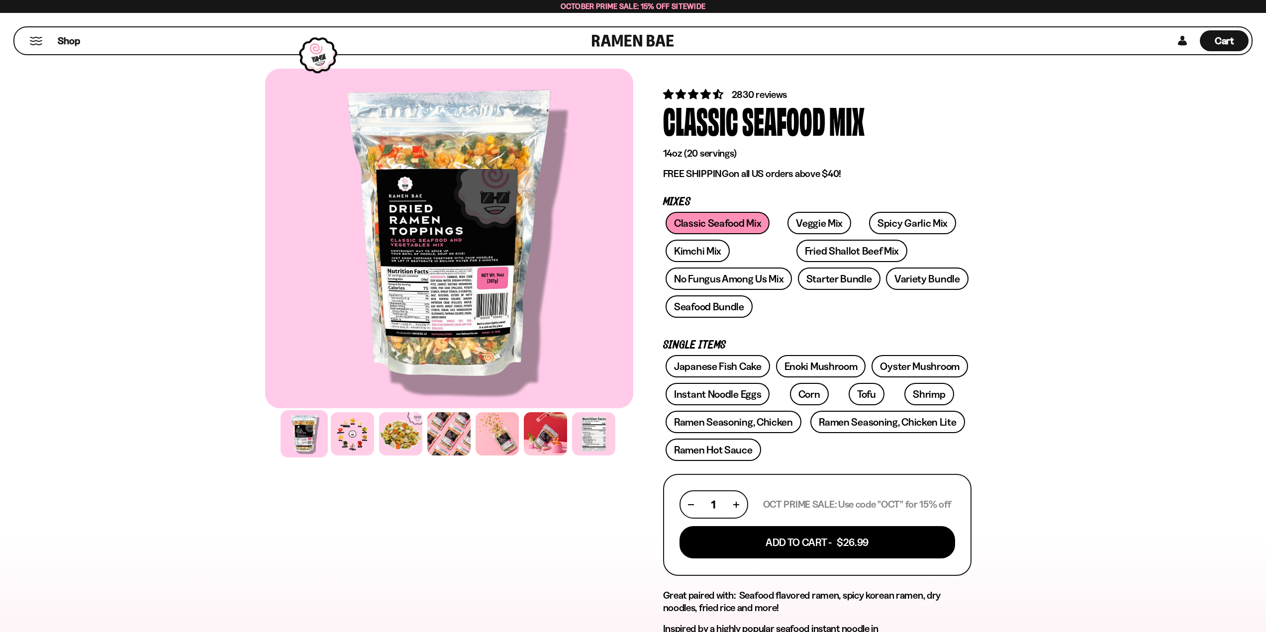
scroll to position [0, 0]
